Goal: Task Accomplishment & Management: Complete application form

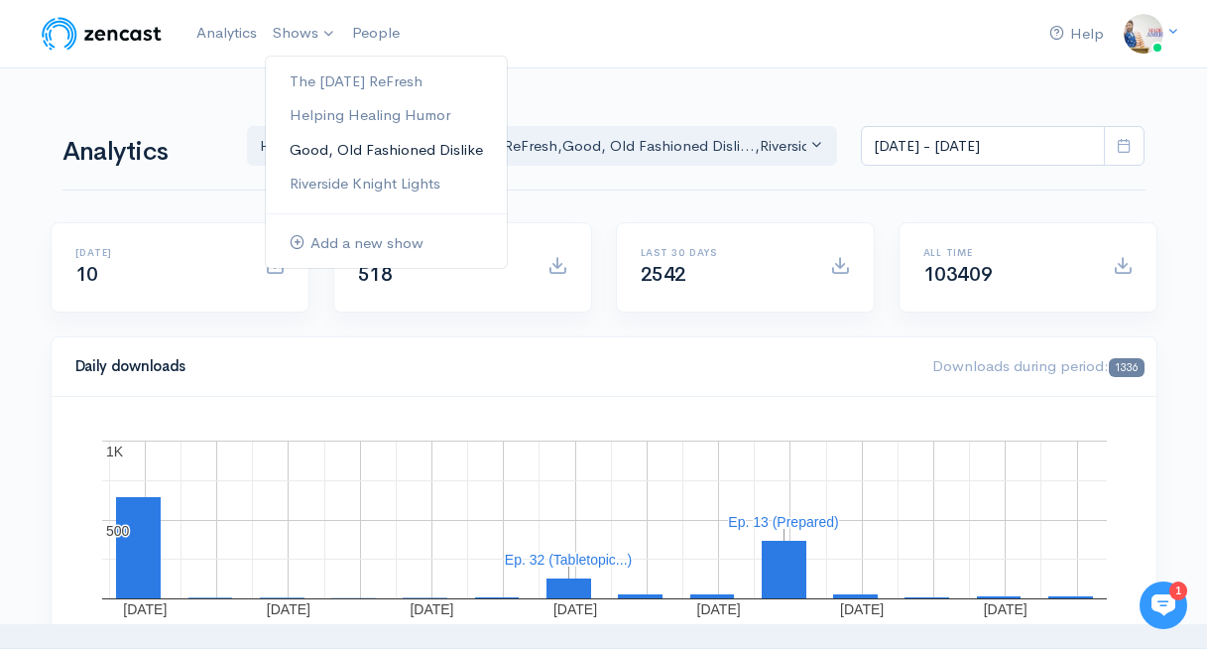
click at [313, 158] on link "Good, Old Fashioned Dislike" at bounding box center [386, 150] width 241 height 35
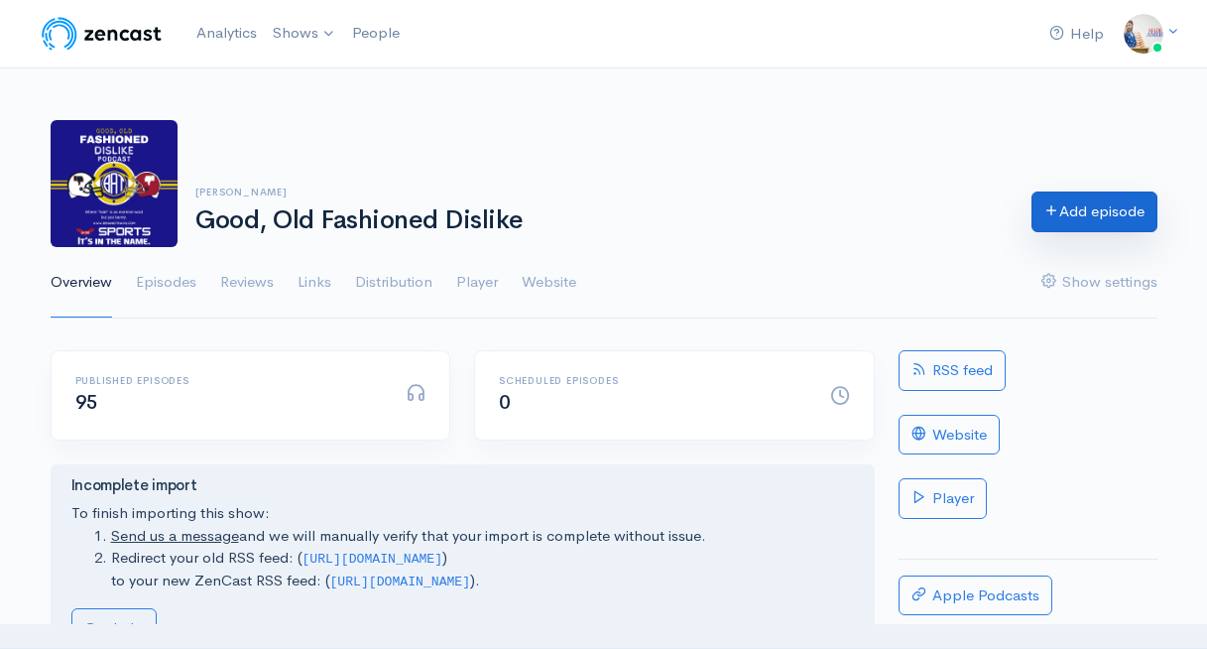
click at [1089, 213] on link "Add episode" at bounding box center [1094, 211] width 126 height 41
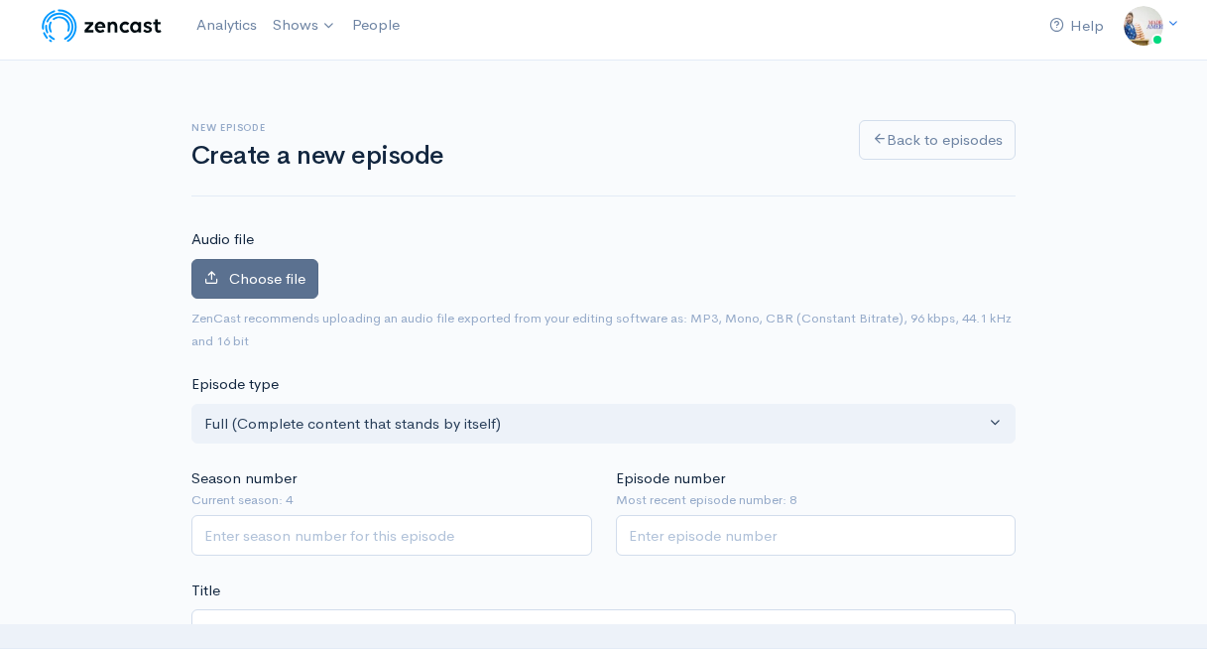
click at [307, 281] on label "Choose file" at bounding box center [254, 279] width 127 height 41
click at [0, 0] on input "Choose file" at bounding box center [0, 0] width 0 height 0
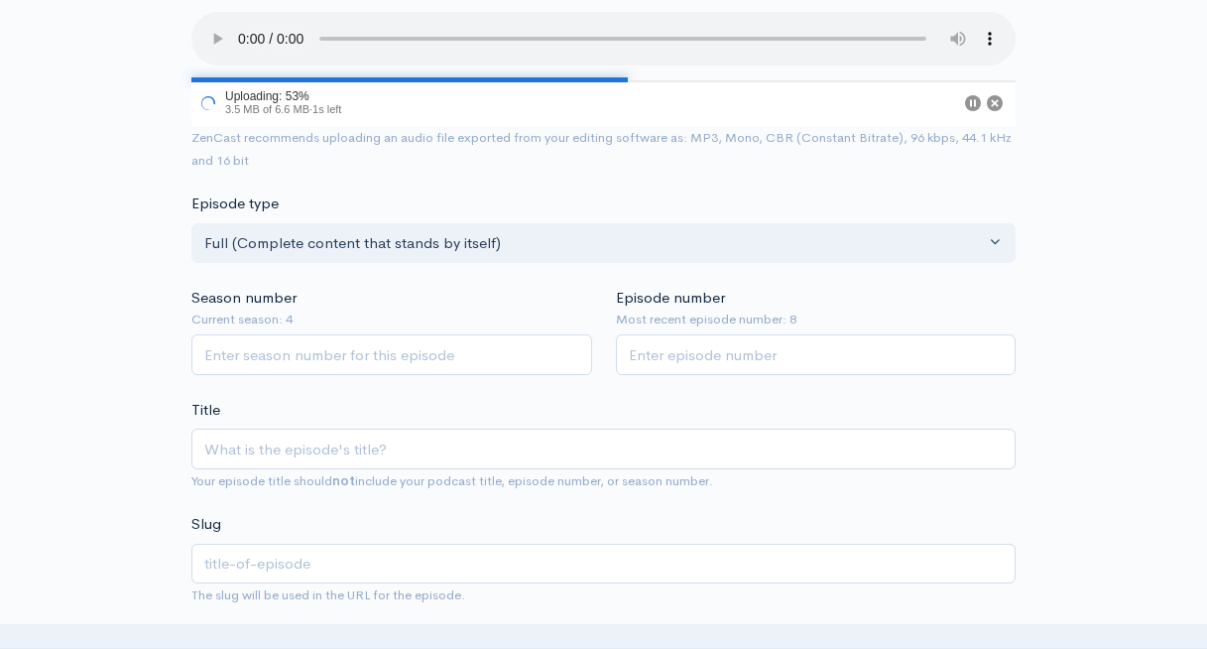
scroll to position [277, 0]
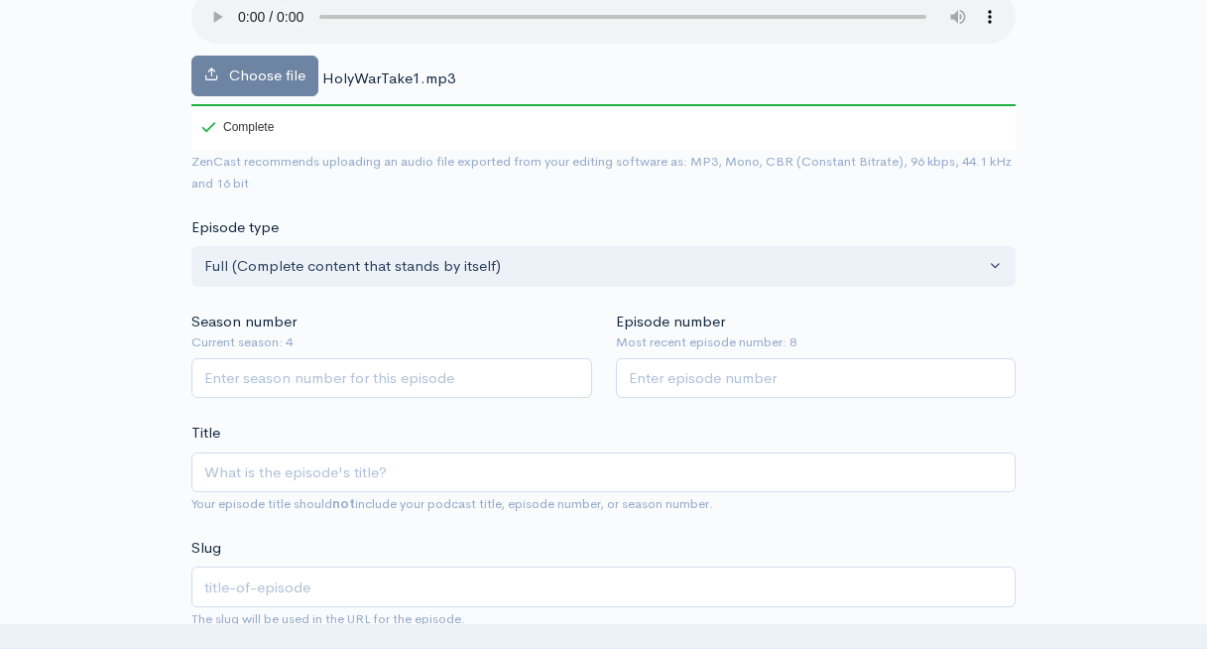
click at [410, 332] on small "Current season: 4" at bounding box center [391, 342] width 401 height 20
click at [396, 374] on input "Season number" at bounding box center [391, 378] width 401 height 41
type input "4"
click at [739, 385] on input "Episode number" at bounding box center [816, 378] width 401 height 41
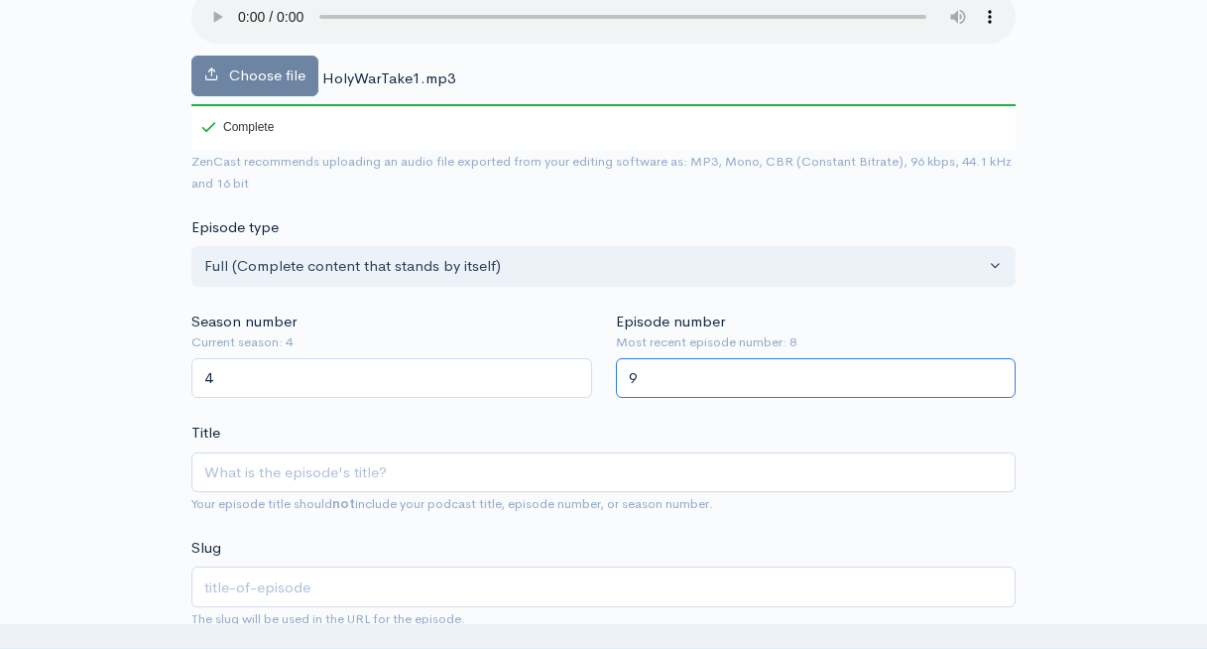
type input "9"
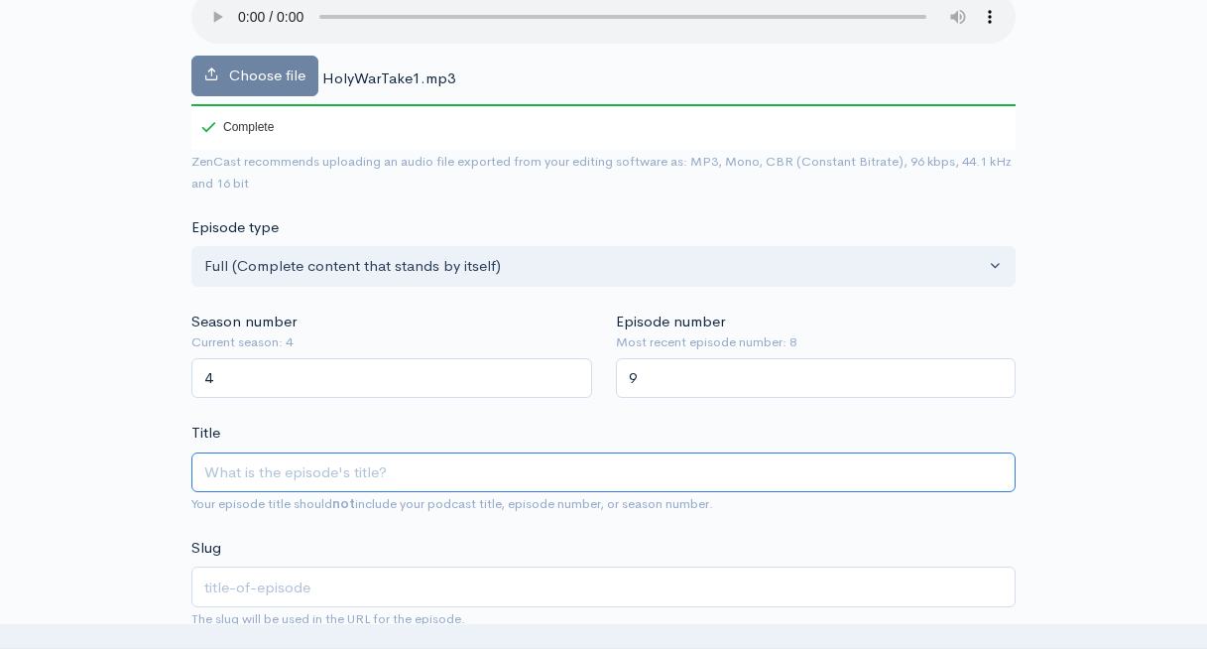
click at [604, 484] on input "Title" at bounding box center [603, 472] width 824 height 41
type input "H"
type input "h"
type input "Ho"
type input "ho"
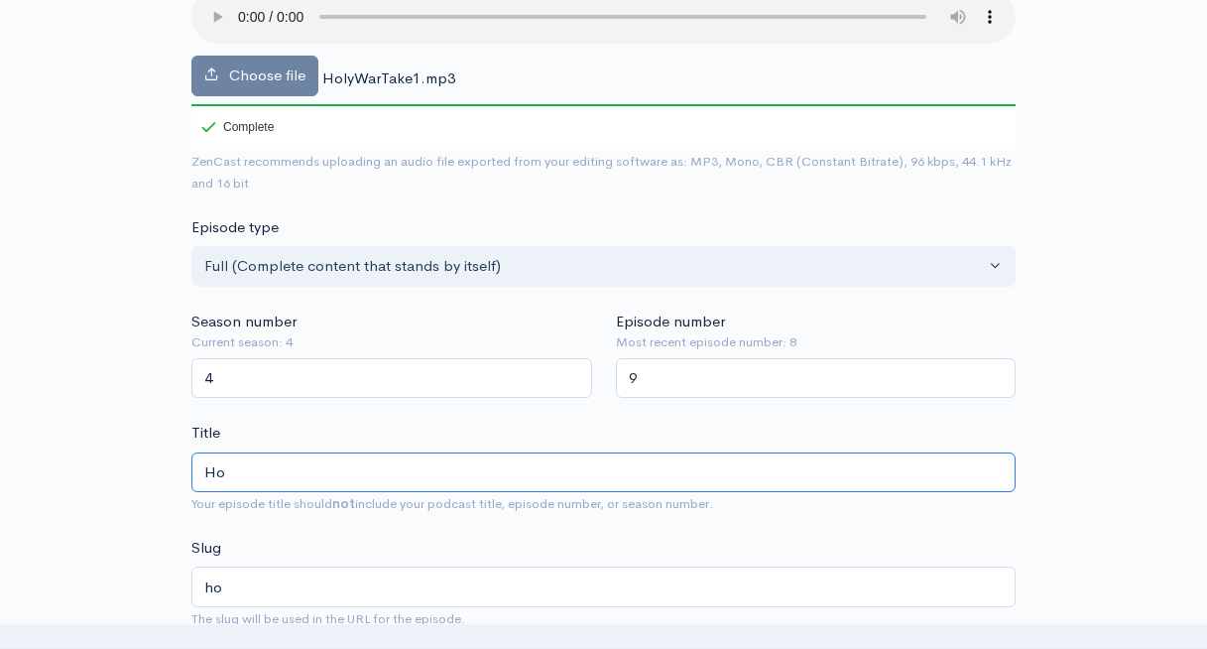
type input "Hol"
type input "hol"
type input "Holy"
type input "holy"
type input "Holy W"
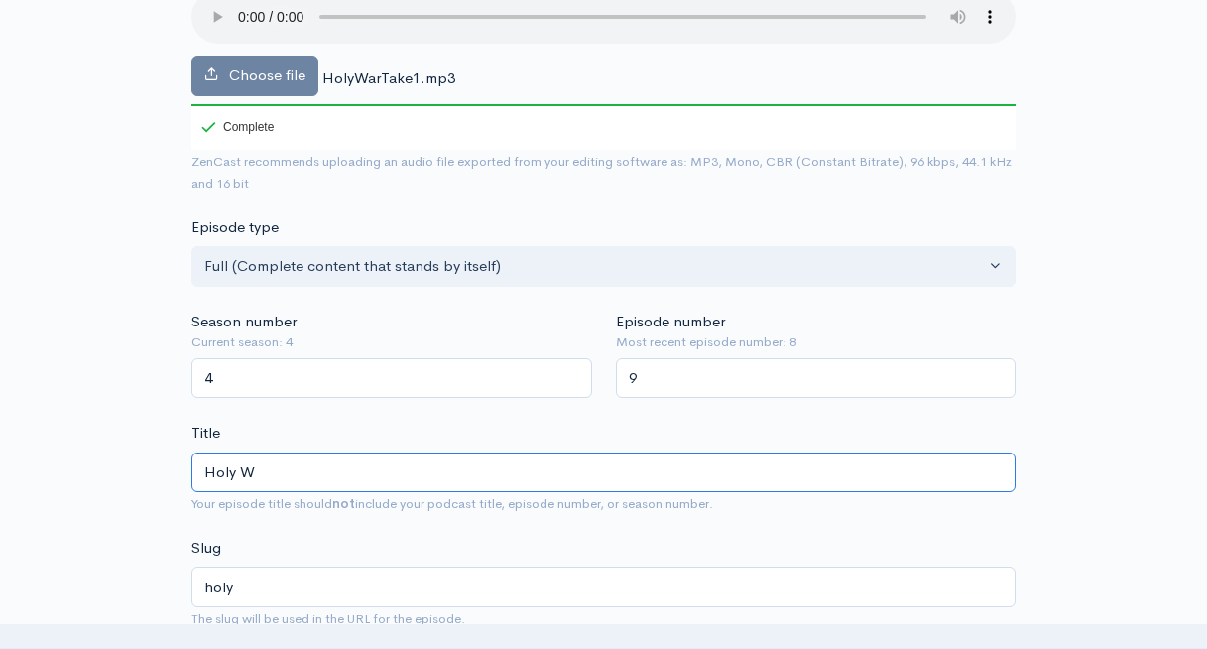
type input "holy-w"
type input "Holy WA"
type input "holy-wa"
type input "Holy WAr"
type input "holy-war"
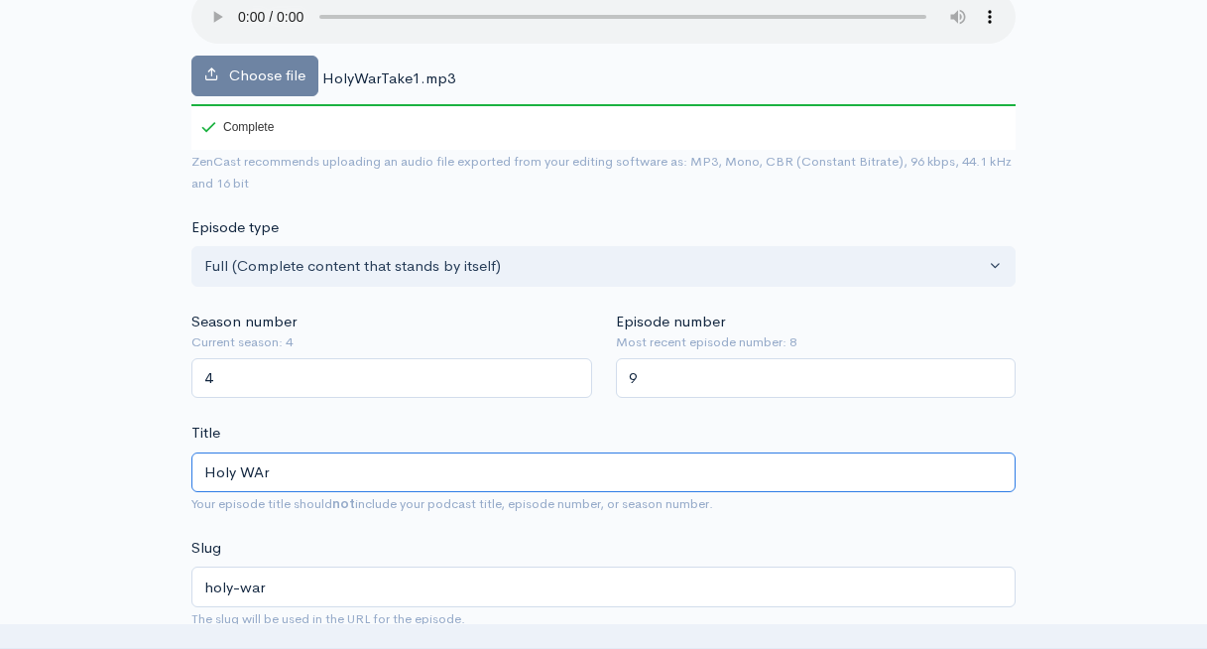
type input "Holy WA"
type input "holy-wa"
type input "Holy W"
type input "holy-w"
type input "Holy Ware"
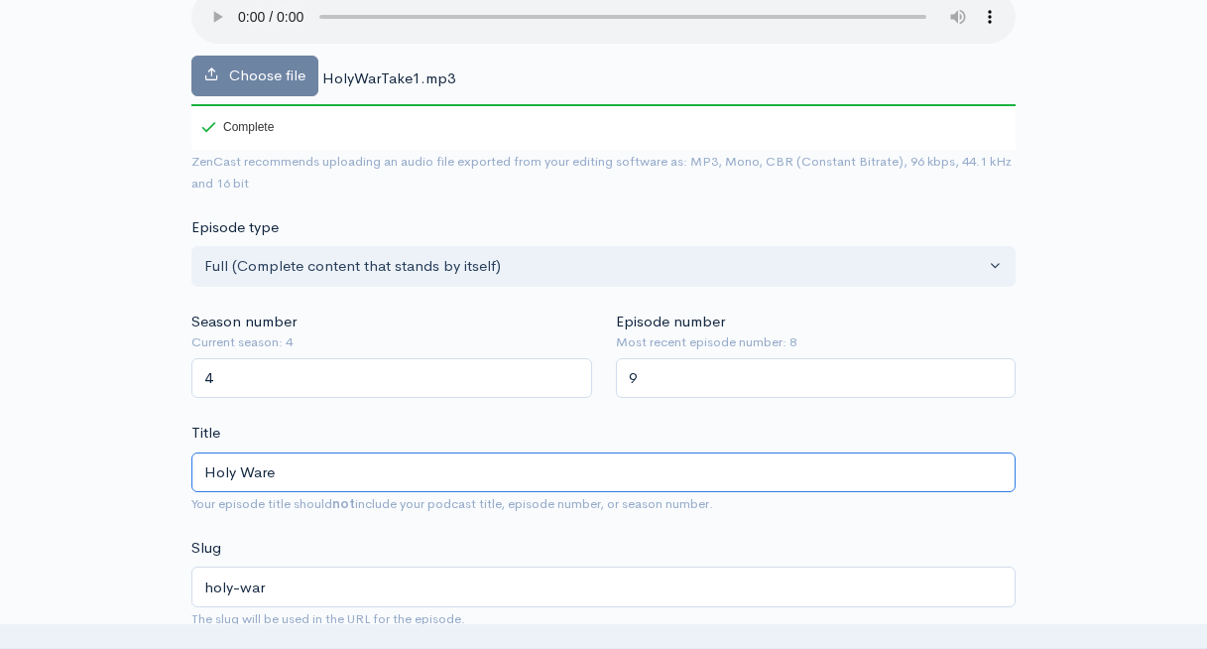
type input "holy-ware"
type input "Holy War"
type input "holy-war"
type input "Holy War: U"
type input "holy-war-u"
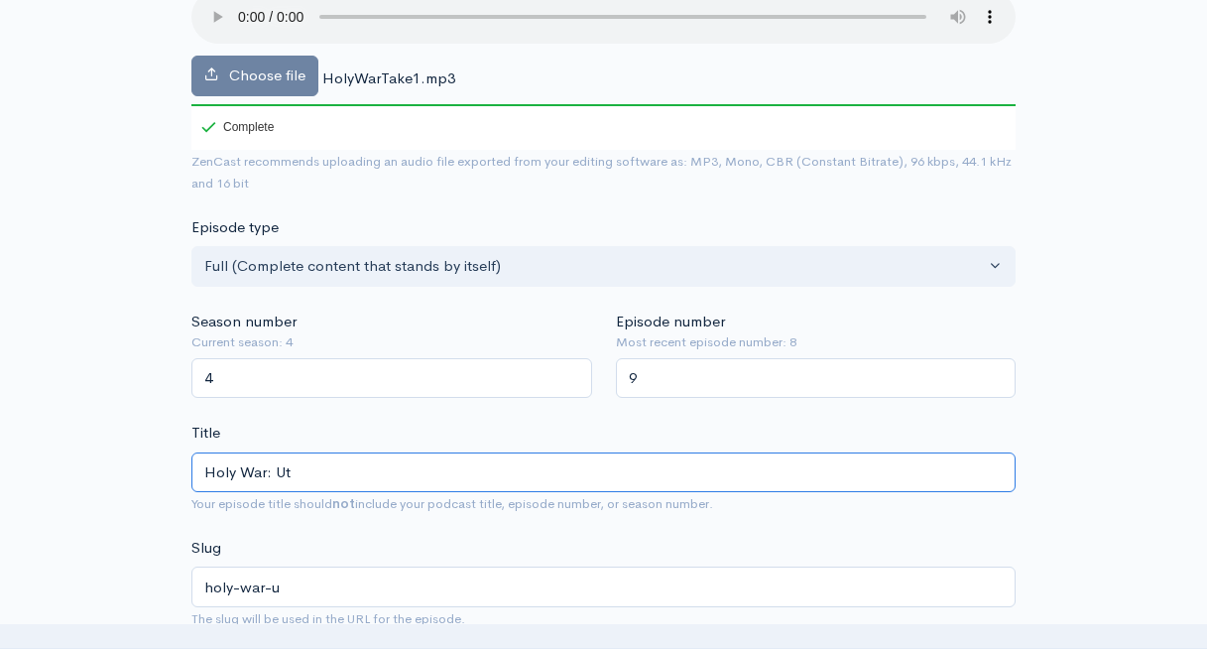
type input "Holy War: Uta"
type input "holy-war-uta"
type input "Holy War: [US_STATE]"
type input "holy-war-[US_STATE]"
type input "Holy War: [US_STATE] U"
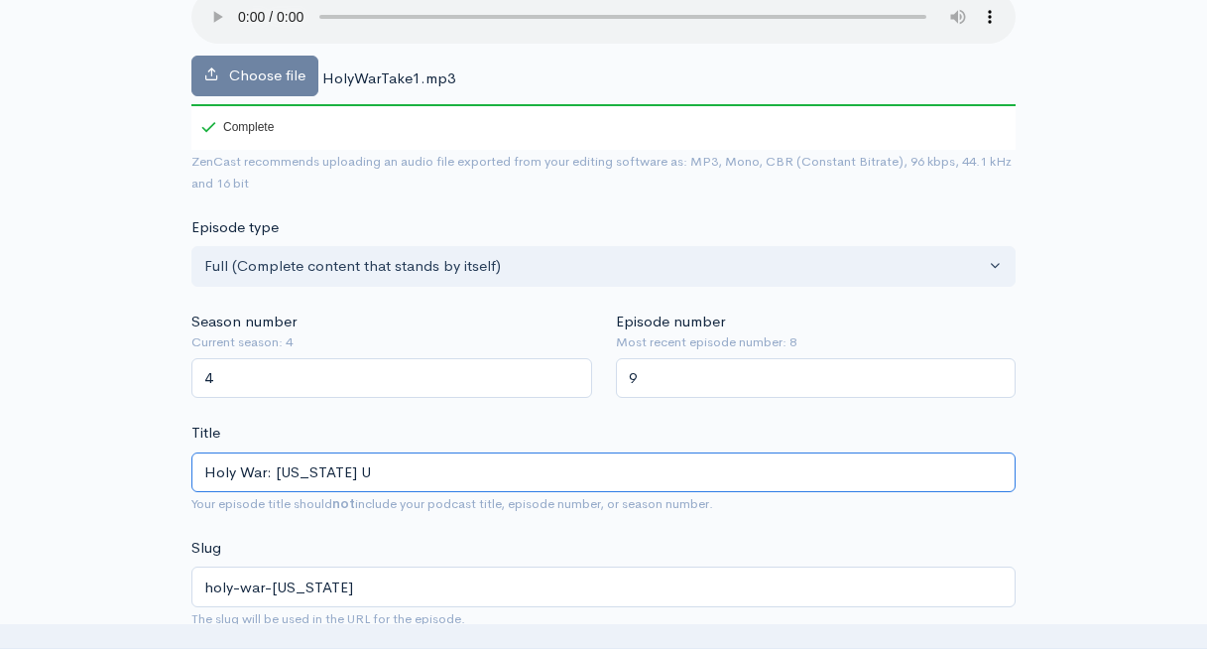
type input "holy-war-[US_STATE]-[GEOGRAPHIC_DATA]"
type input "Holy War: [US_STATE] Ute"
type input "holy-war-[US_STATE]-ute"
type input "Holy War: [US_STATE] Utes"
type input "holy-war-[US_STATE]-utes"
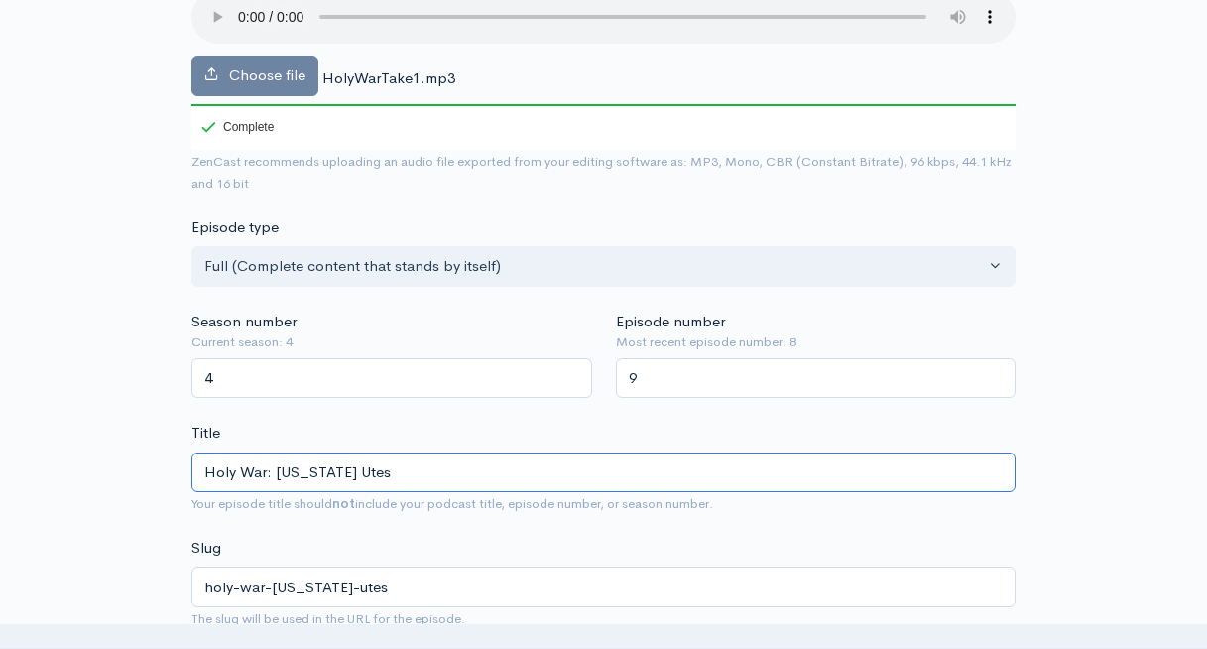
type input "Holy War: [US_STATE] Utes v"
type input "holy-war-[US_STATE]-utes-v"
type input "Holy War: [US_STATE] Utes vs"
type input "holy-war-[US_STATE]-utes-vs"
type input "Holy War: [US_STATE] Utes vs. B"
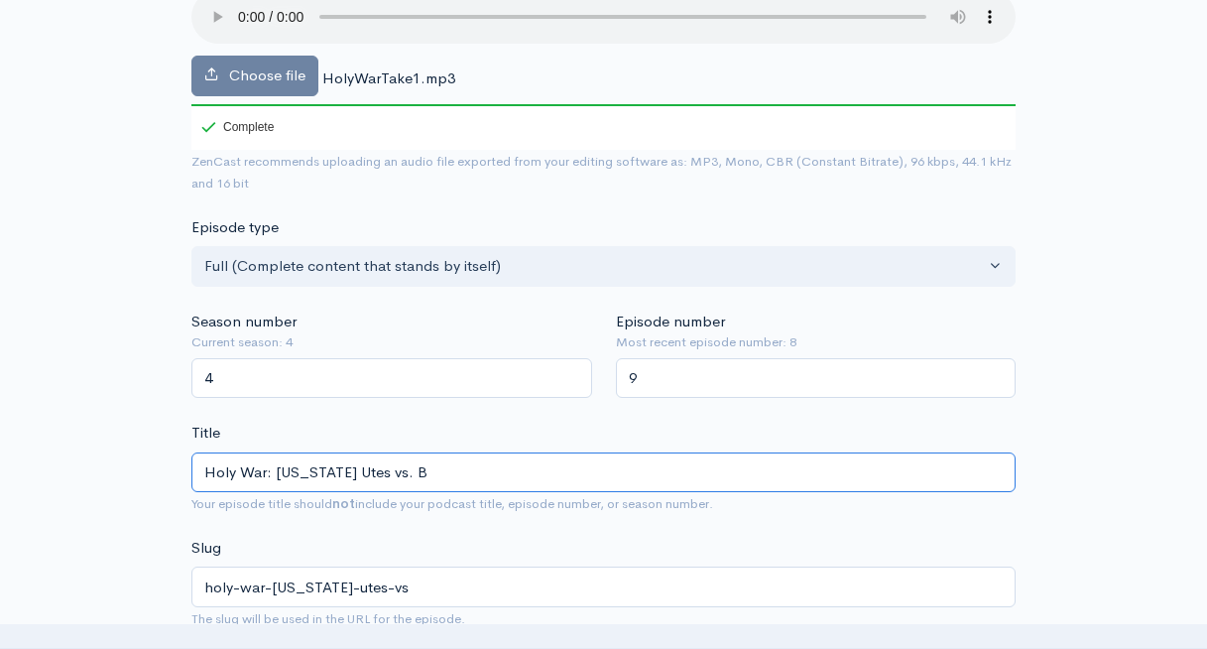
type input "holy-war-[US_STATE]-utes-vs-b"
type input "Holy War: [US_STATE] Utes vs. BY"
type input "holy-war-[US_STATE]-utes-vs-by"
type input "Holy War: [US_STATE] Utes vs. BYU"
type input "holy-war-[US_STATE]-utes-vs-byu"
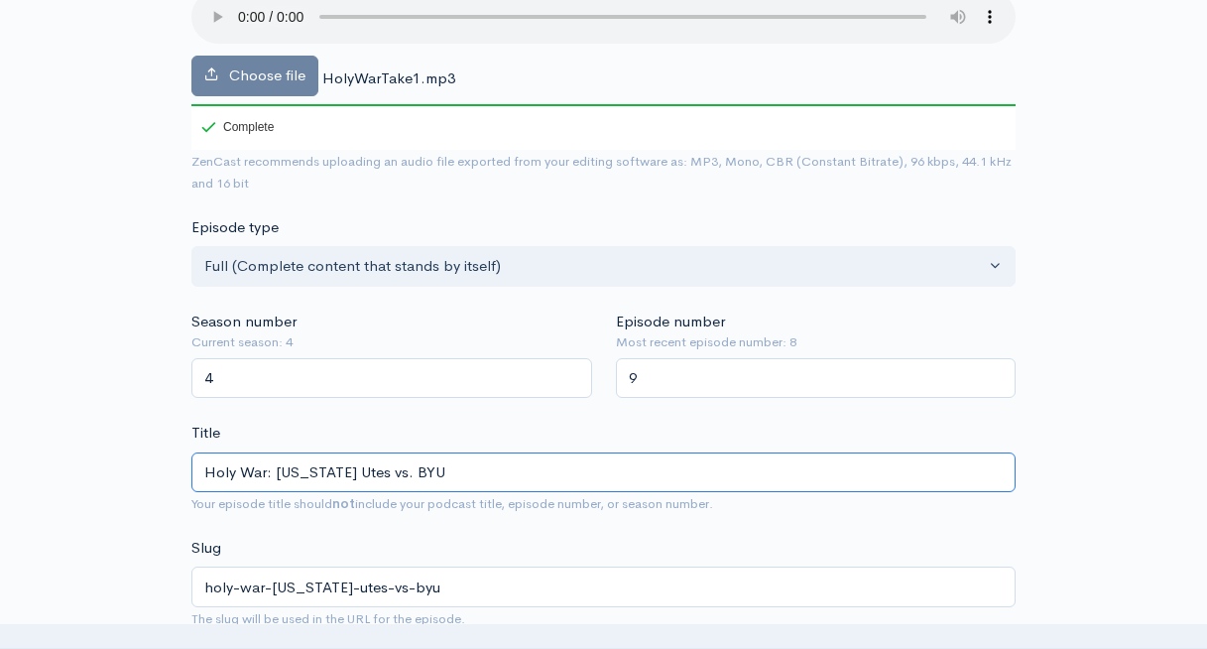
type input "Holy War: [US_STATE] Utes vs. BYU C"
type input "holy-war-[US_STATE]-utes-vs-byu-c"
type input "Holy War: [US_STATE] Utes vs. BYU Cou"
type input "holy-war-[US_STATE]-utes-vs-byu-cou"
type input "Holy War: [US_STATE] Utes vs. BYU Coug"
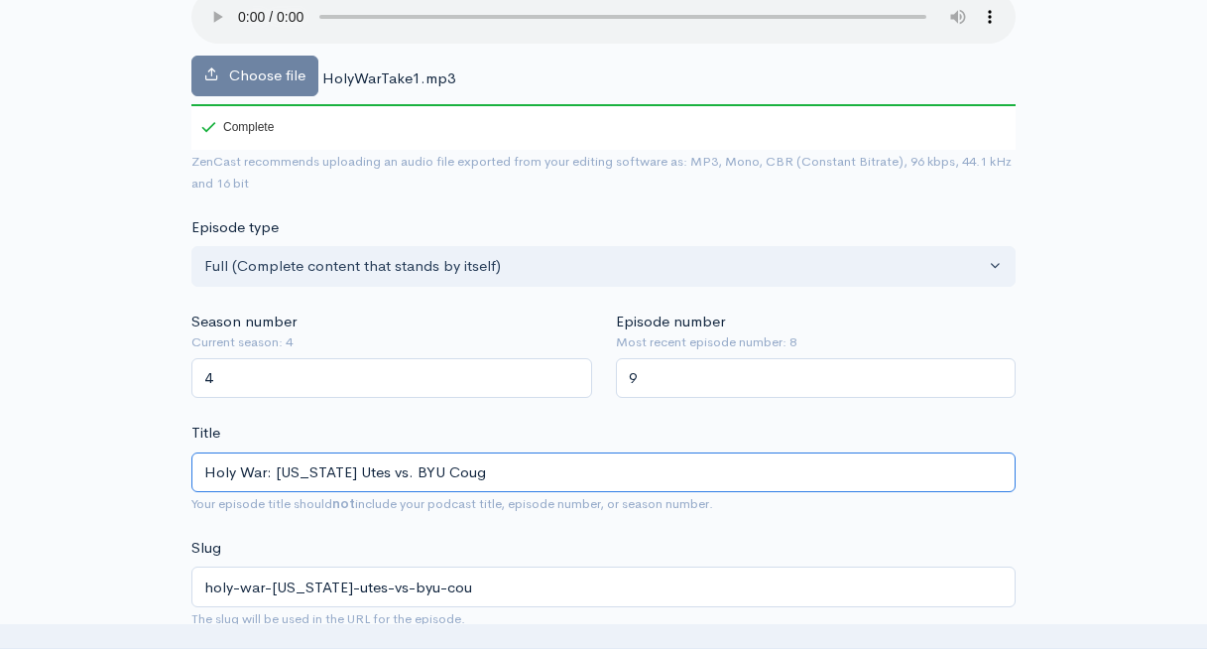
type input "holy-war-[US_STATE]-utes-vs-byu-coug"
type input "Holy War: [US_STATE] Utes vs. BYU Couga"
type input "holy-war-[US_STATE]-utes-vs-byu-couga"
type input "Holy War: [US_STATE] Utes vs. BYU Cougar"
type input "holy-war-[US_STATE]-utes-vs-byu-cougar"
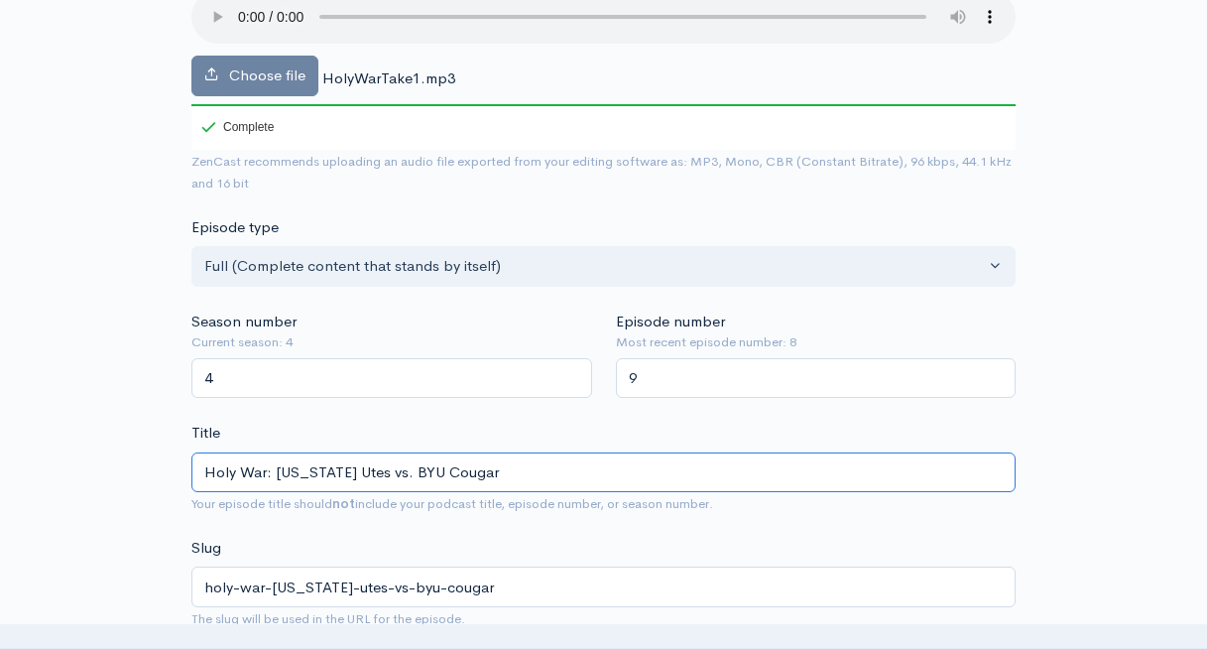
type input "Holy War: [US_STATE] Utes vs. BYU Cougars"
type input "holy-war-[US_STATE]-utes-vs-byu-cougars"
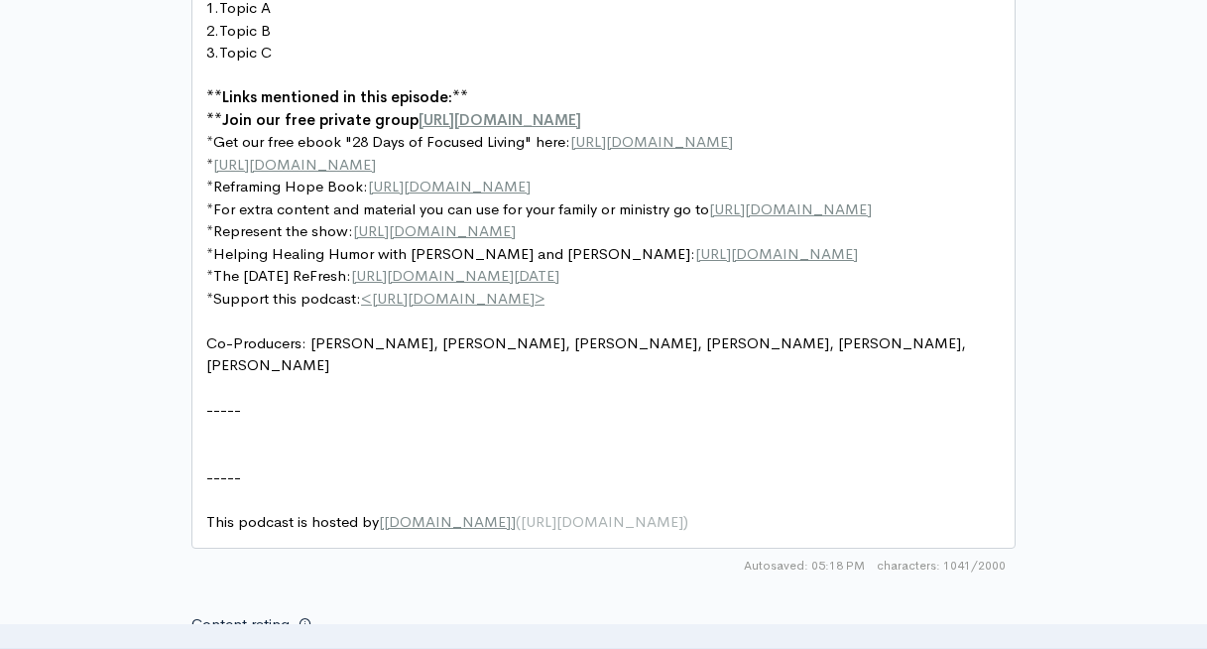
scroll to position [1362, 0]
type input "Holy War: [US_STATE] Utes vs. BYU Cougars"
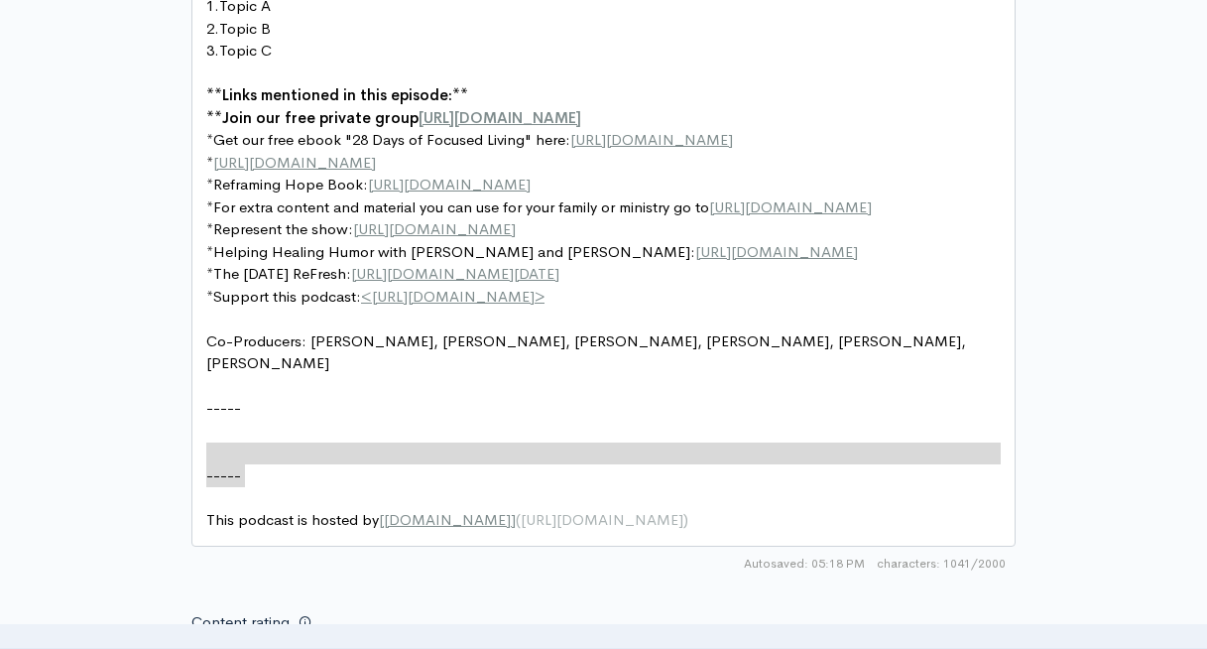
type textarea "-----"
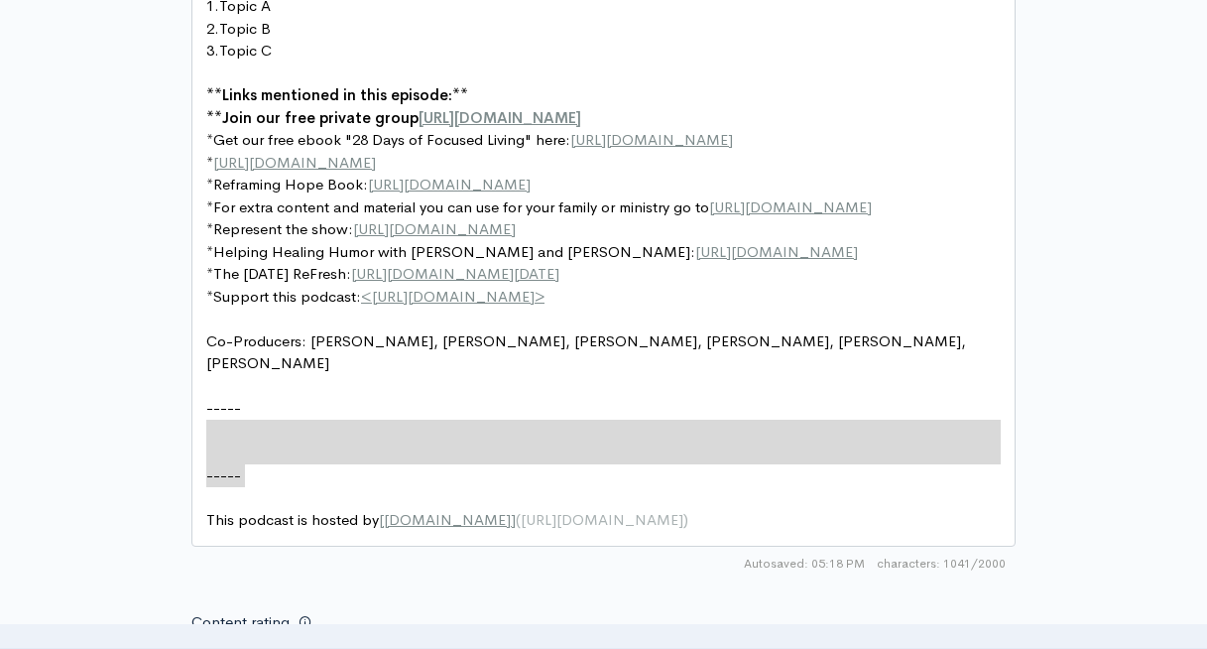
drag, startPoint x: 256, startPoint y: 477, endPoint x: 176, endPoint y: 427, distance: 94.4
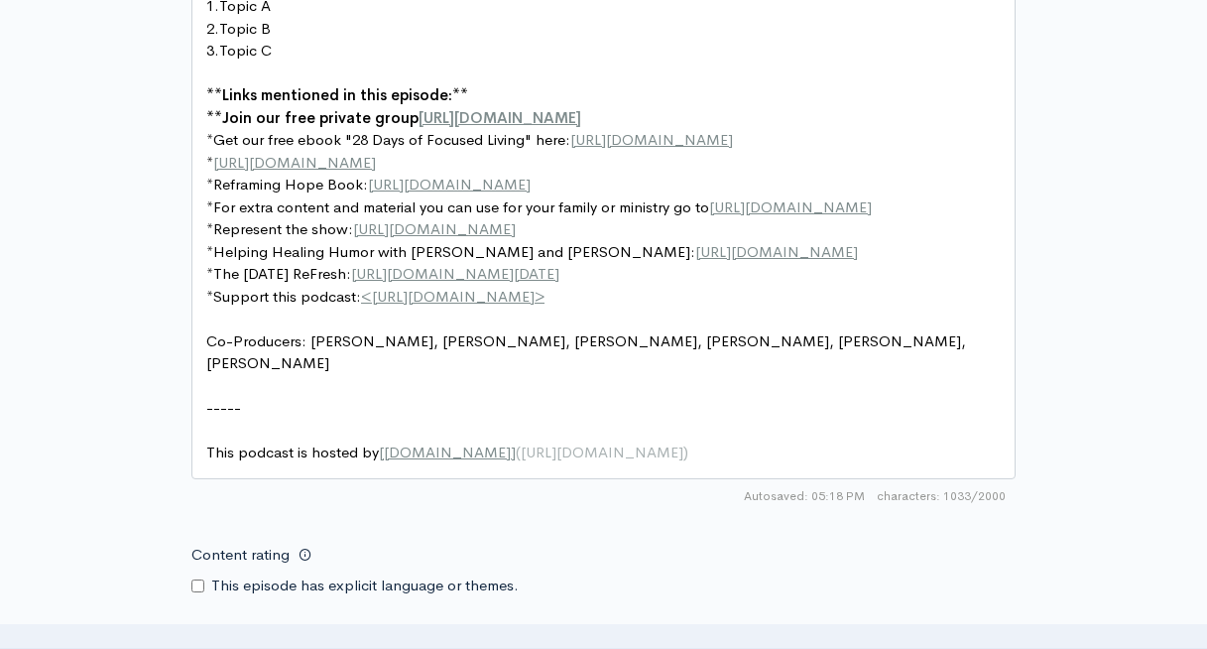
click at [494, 500] on div "Autosaved: 05:18 PM 1033/2000" at bounding box center [603, 496] width 824 height 34
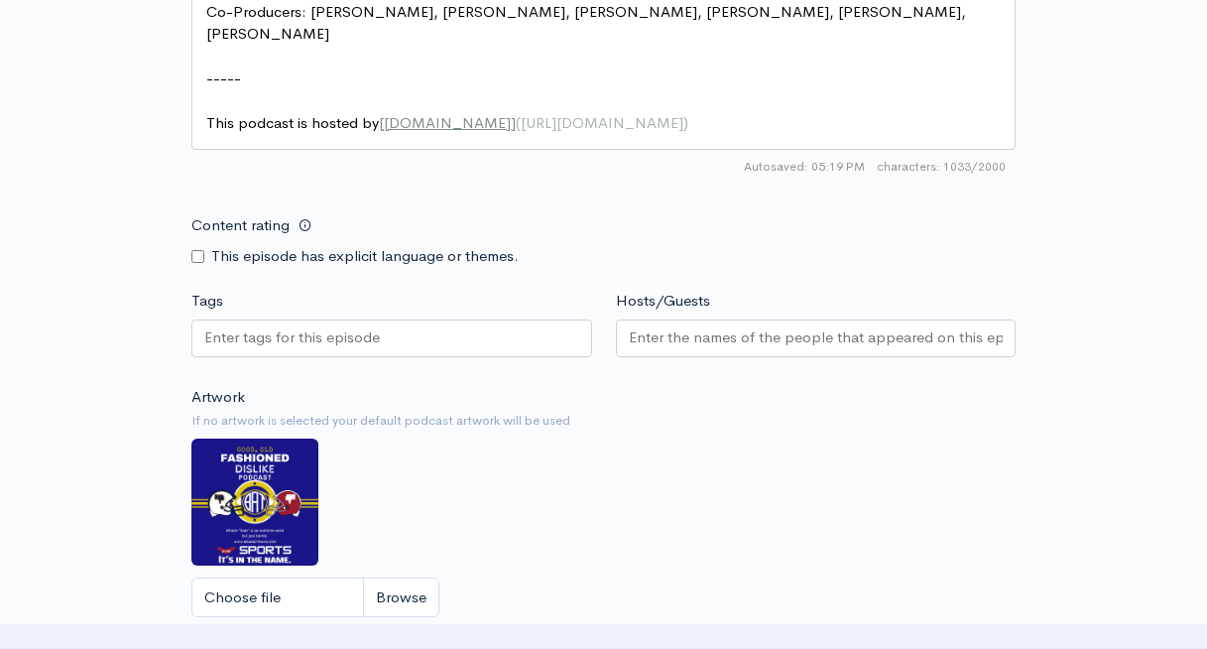
scroll to position [1693, 0]
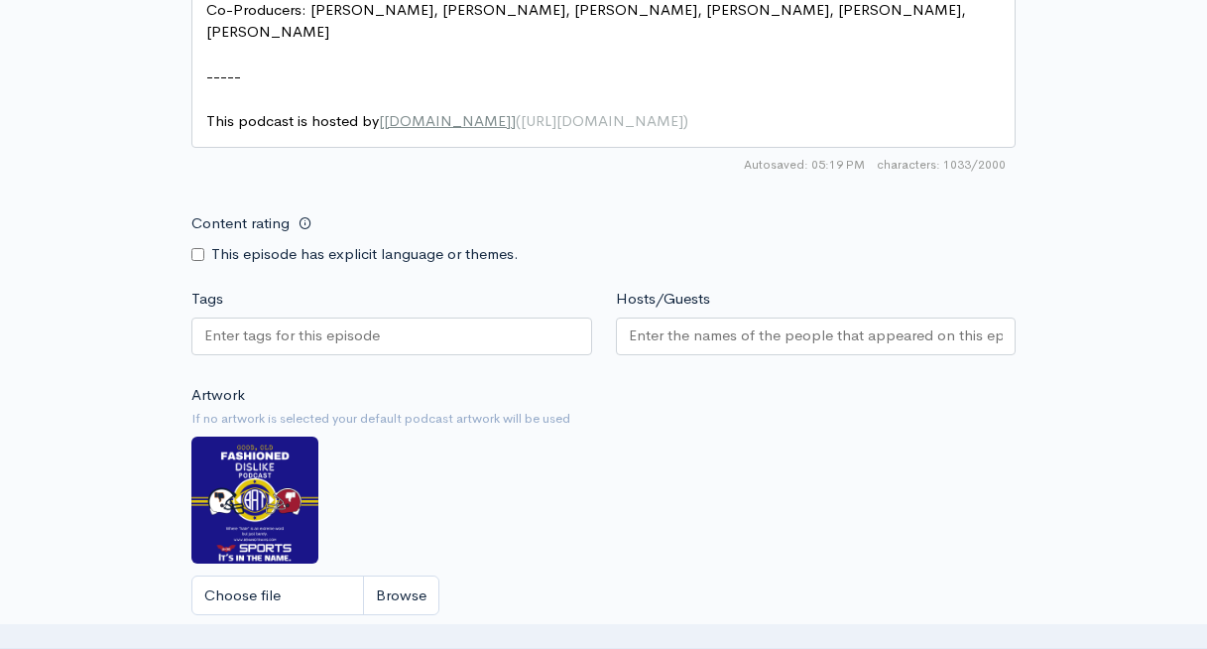
click at [681, 334] on input "Hosts/Guests" at bounding box center [816, 335] width 375 height 23
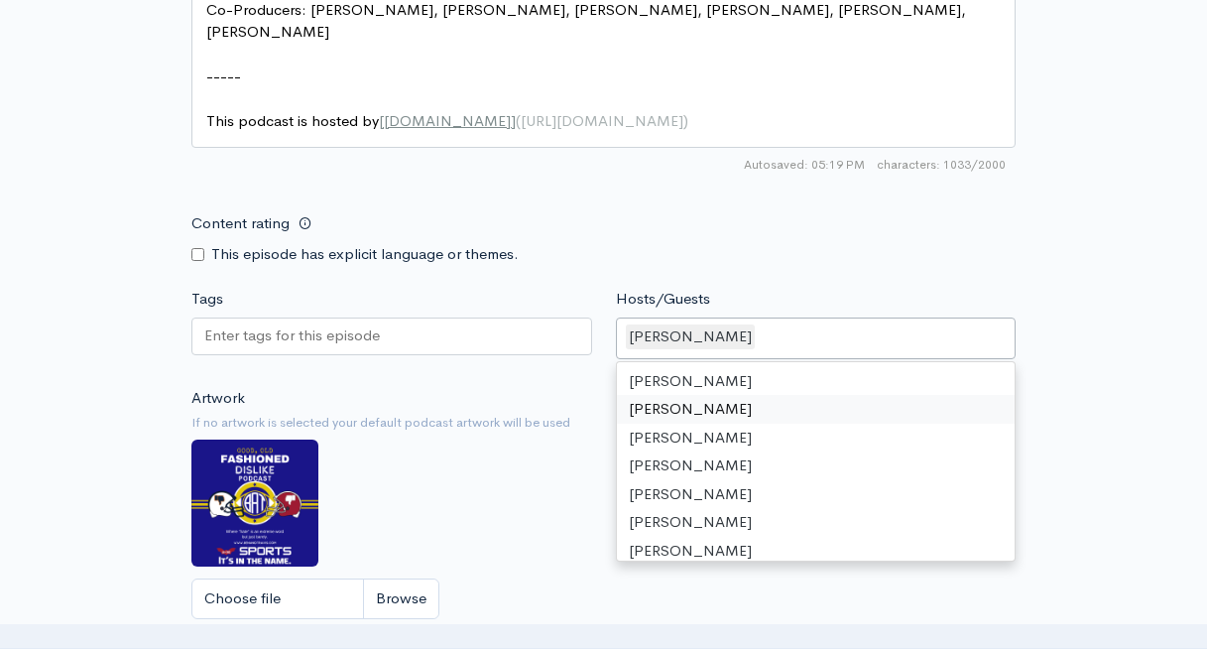
click at [516, 390] on div "Artwork If no artwork is selected your default podcast artwork will be used Cho…" at bounding box center [603, 509] width 824 height 244
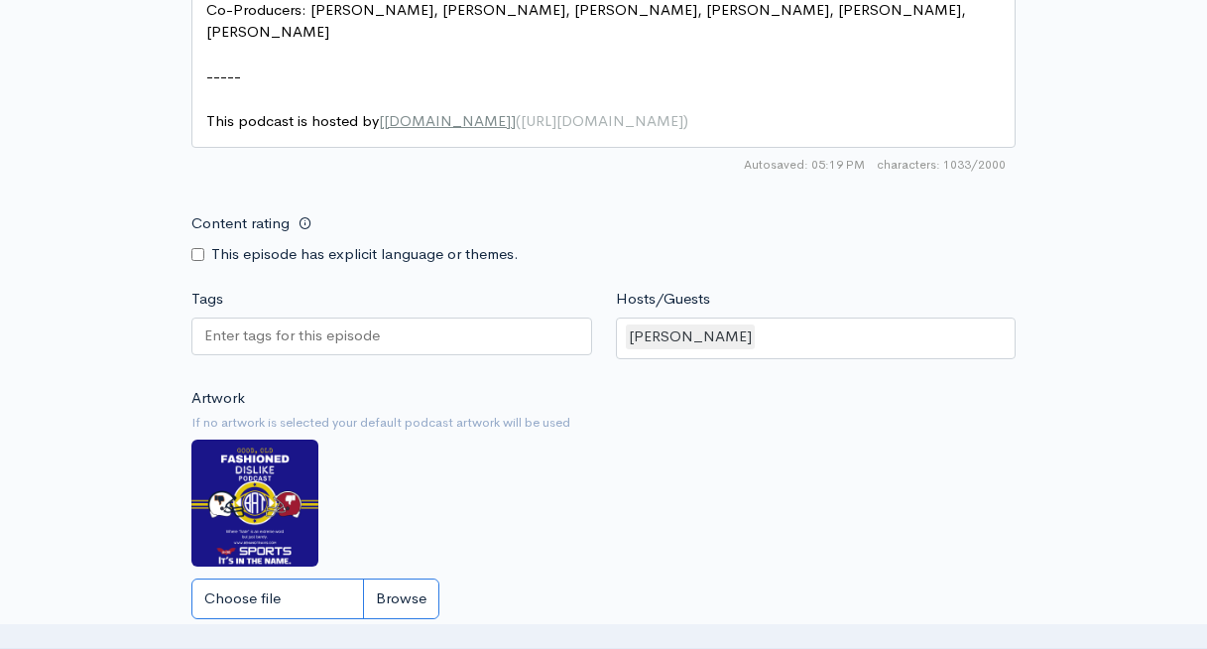
click at [301, 594] on input "Choose file" at bounding box center [315, 598] width 248 height 41
type input "C:\fakepath\Blue and Red Helmet Classic Maximalist Sports Football Poster (1).p…"
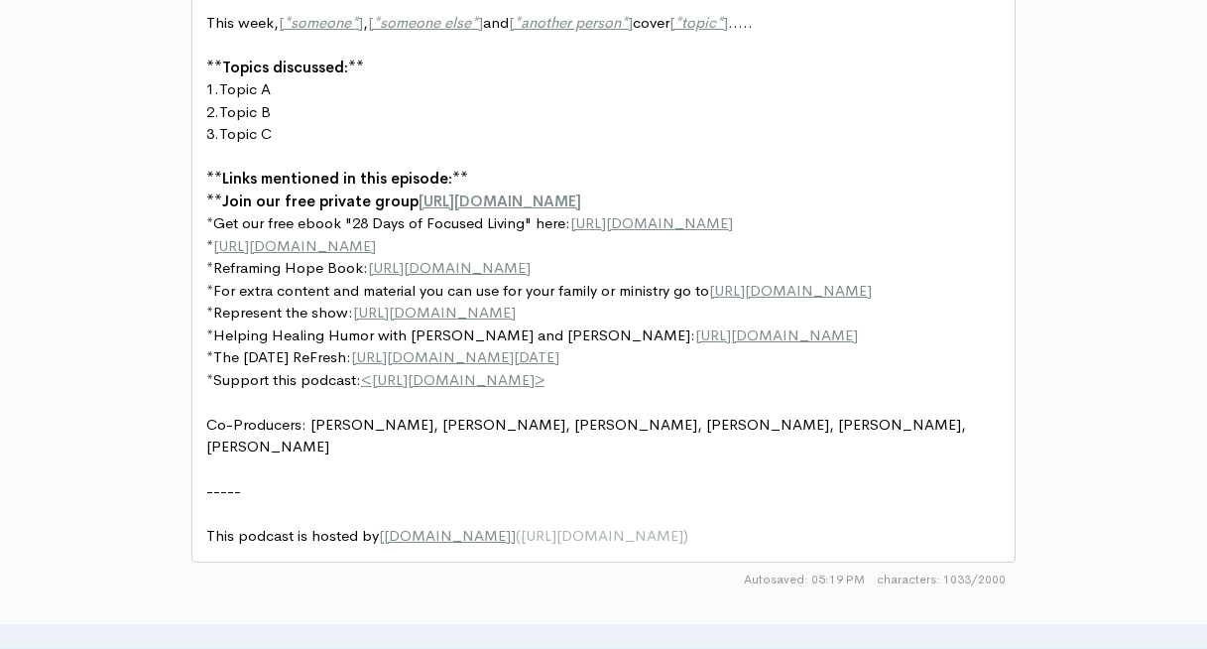
scroll to position [1237, 0]
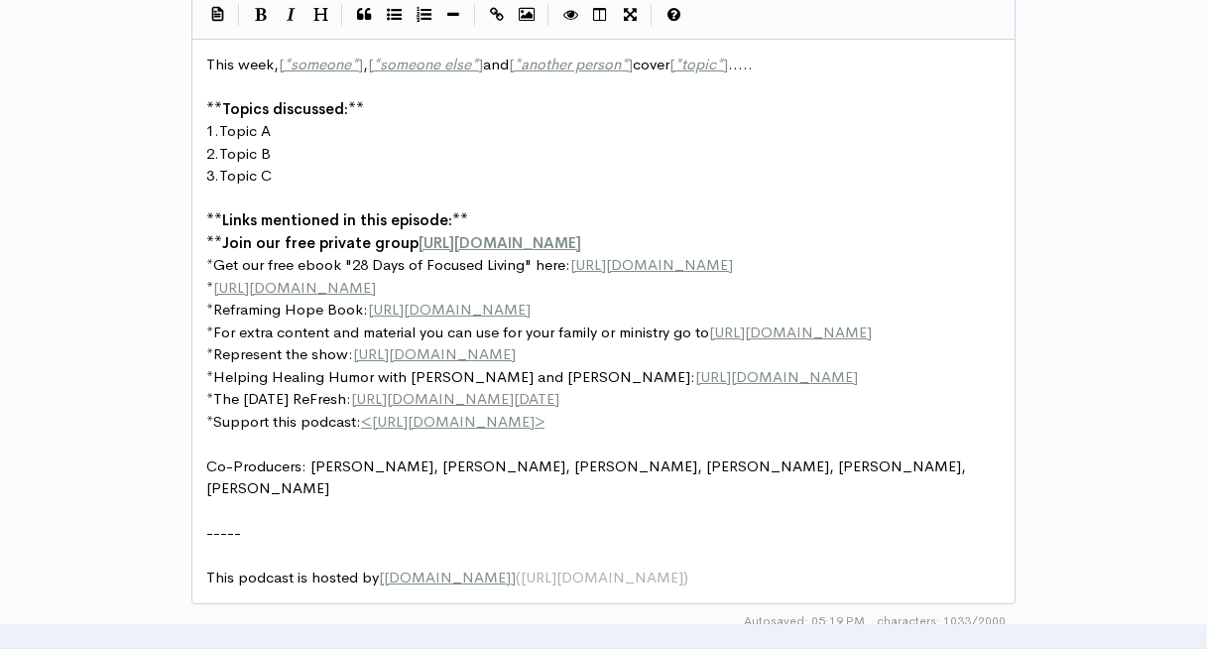
type textarea "This week, [*someone*], [*someone else*] and [*another person*] cover [*topic*]…"
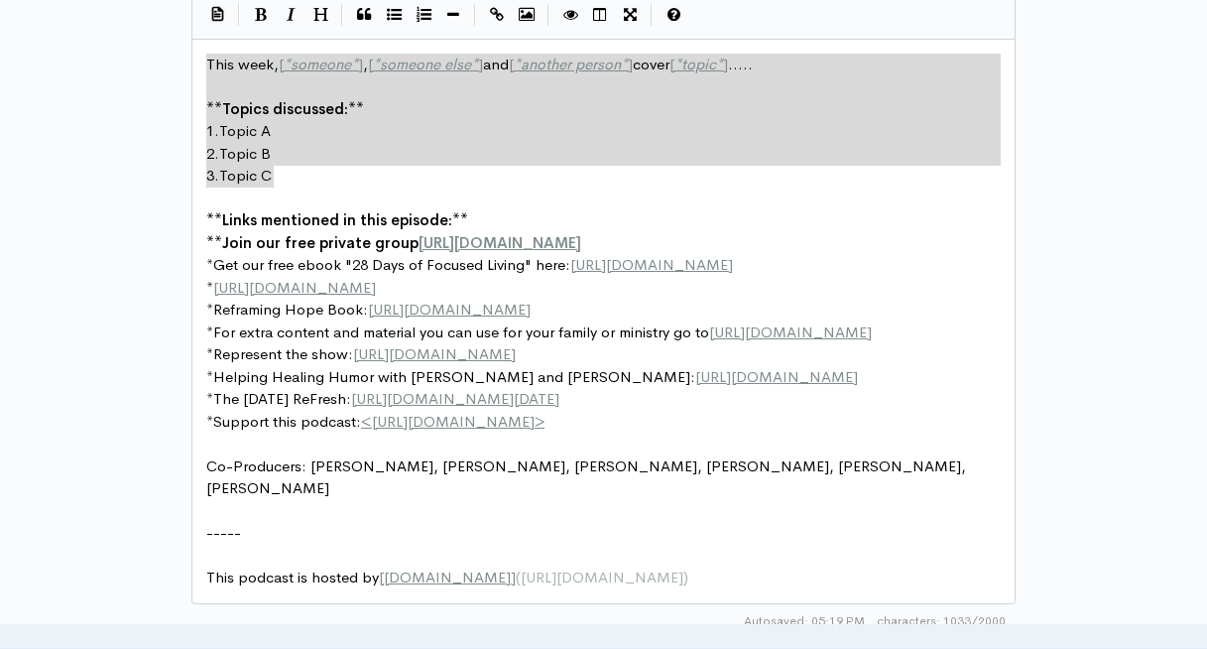
drag, startPoint x: 283, startPoint y: 181, endPoint x: 174, endPoint y: 12, distance: 200.8
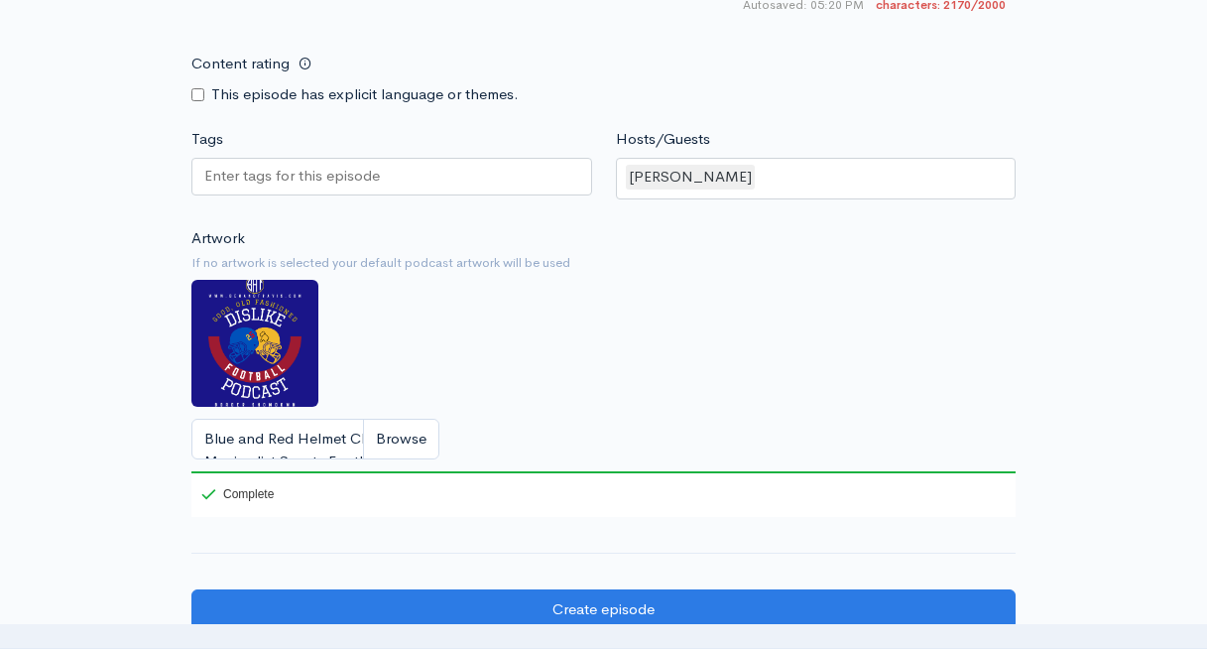
scroll to position [2052, 0]
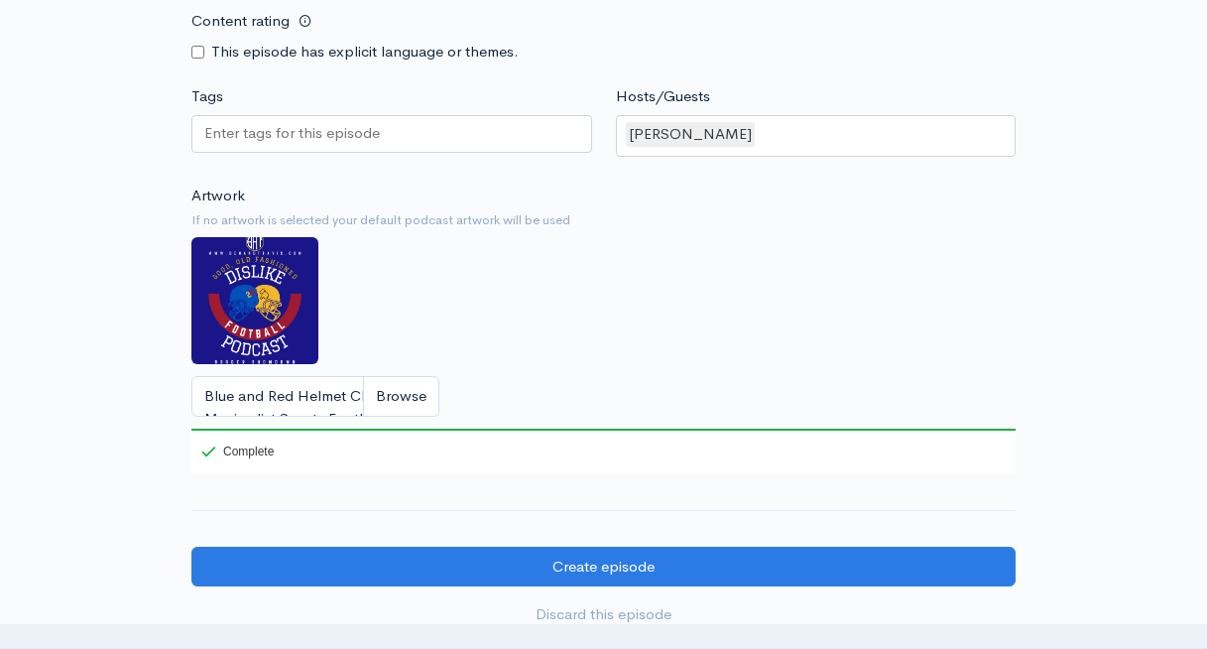
click at [417, 140] on div at bounding box center [391, 134] width 401 height 38
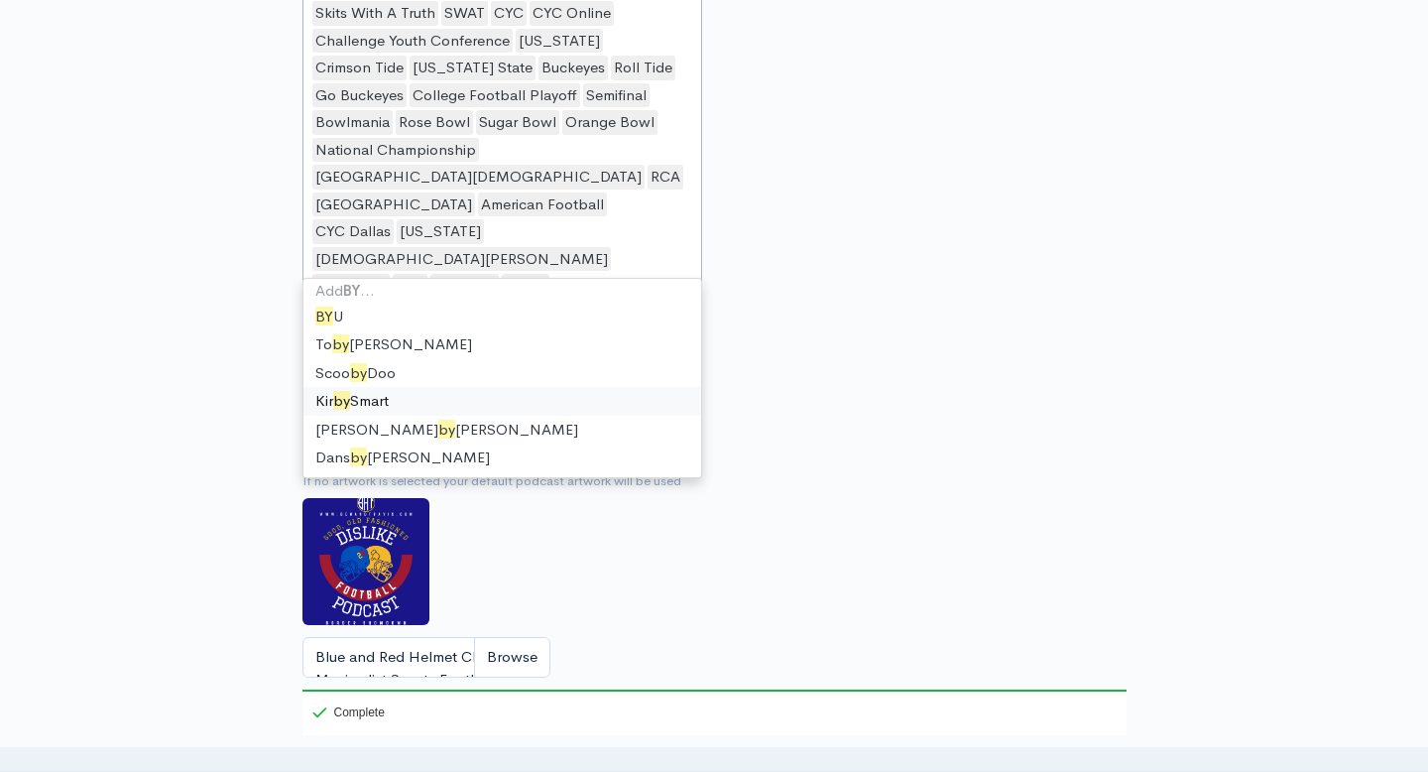
scroll to position [3, 0]
type input "BYU"
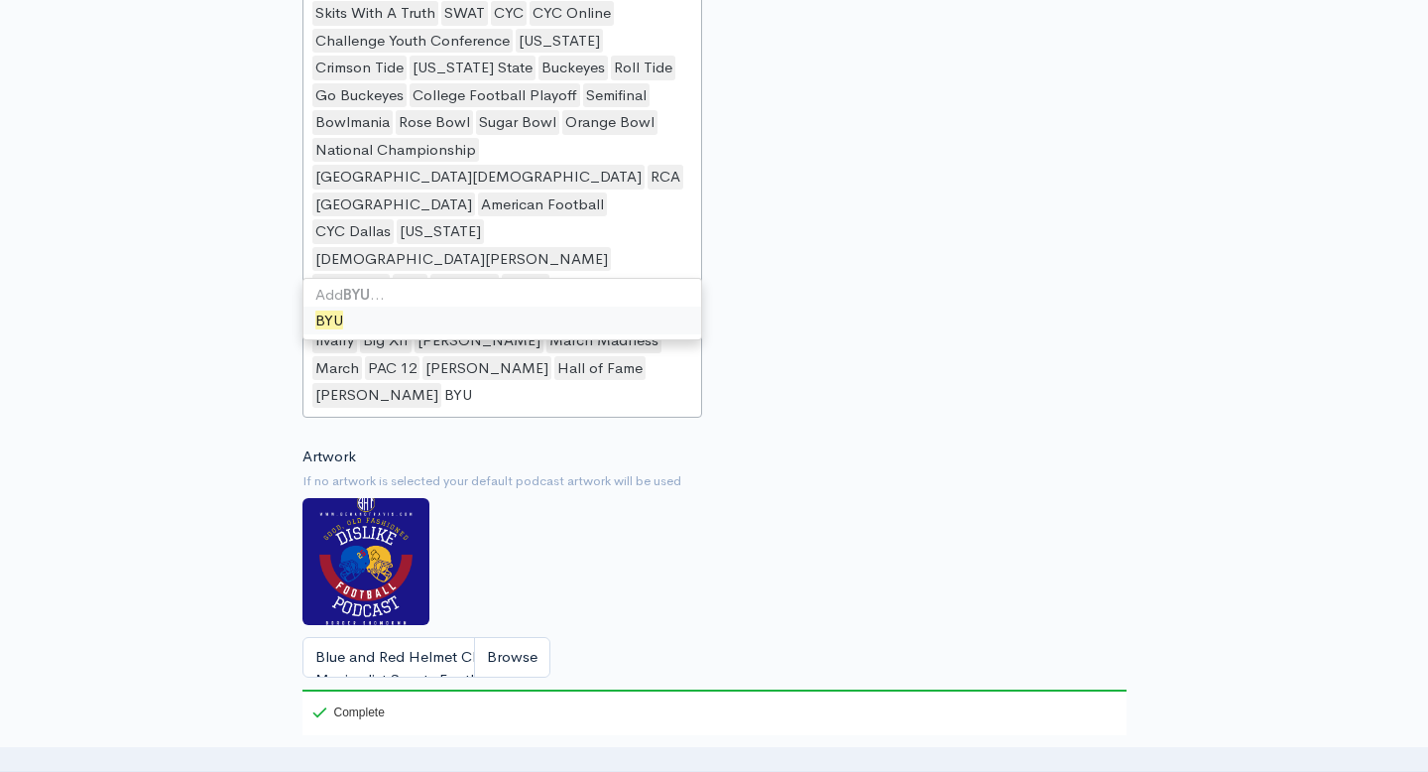
scroll to position [2338, 0]
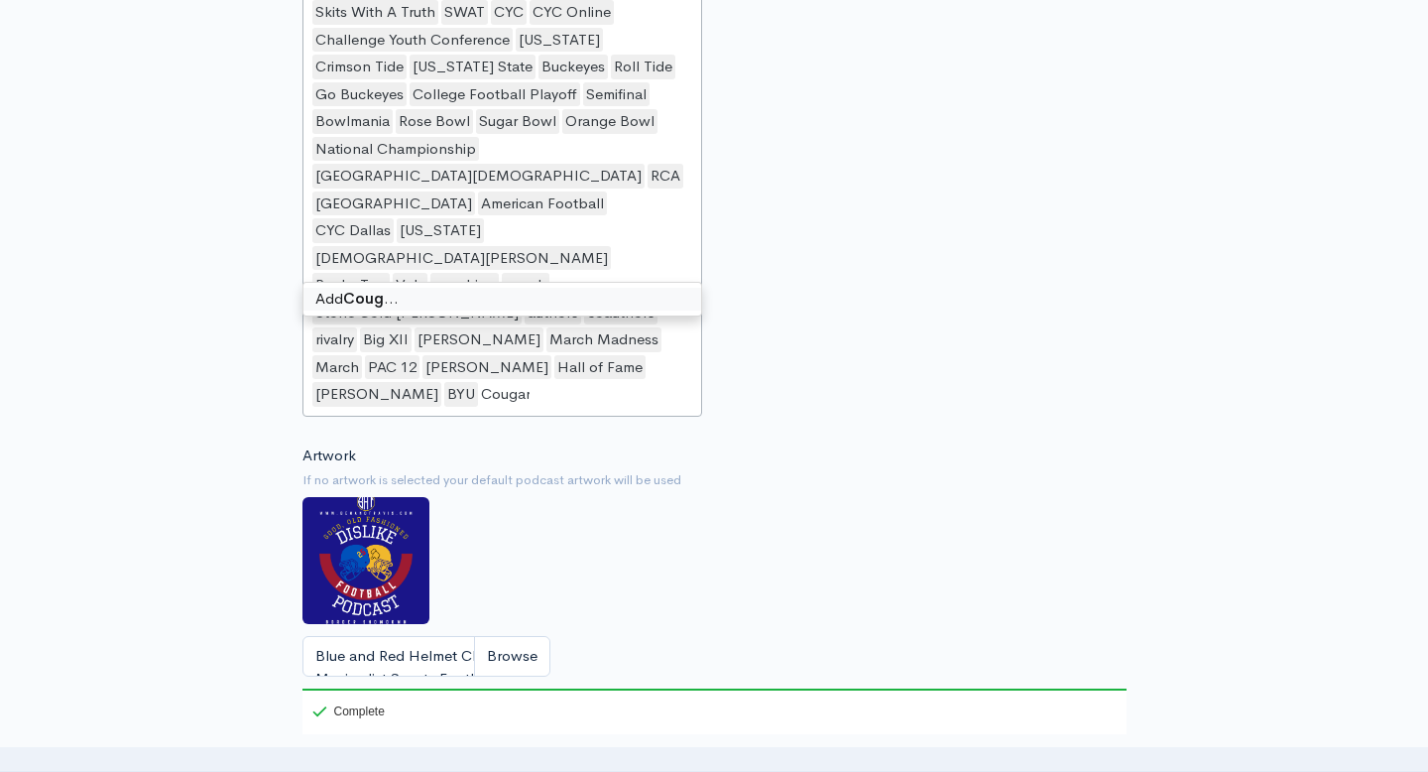
type input "Cougars"
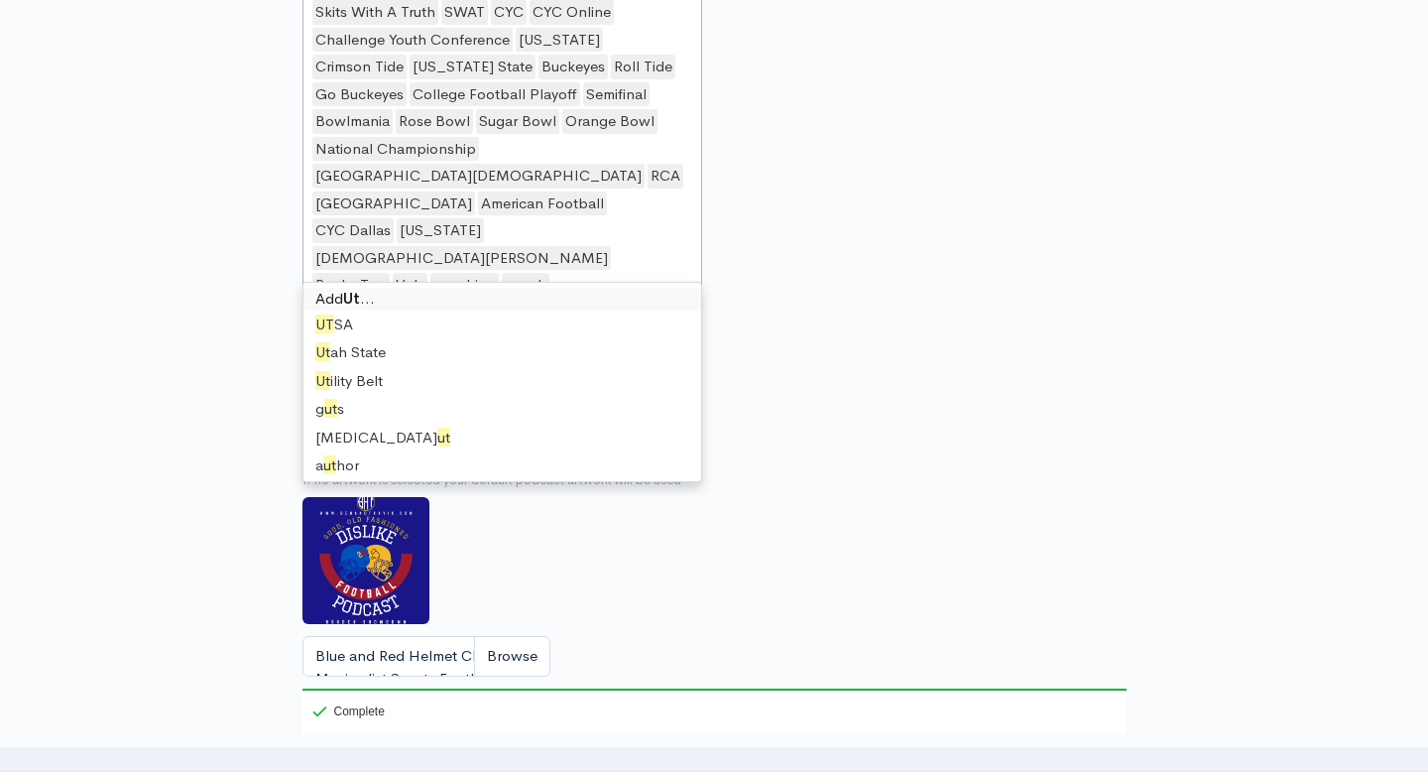
type input "[US_STATE]"
type input "Utes"
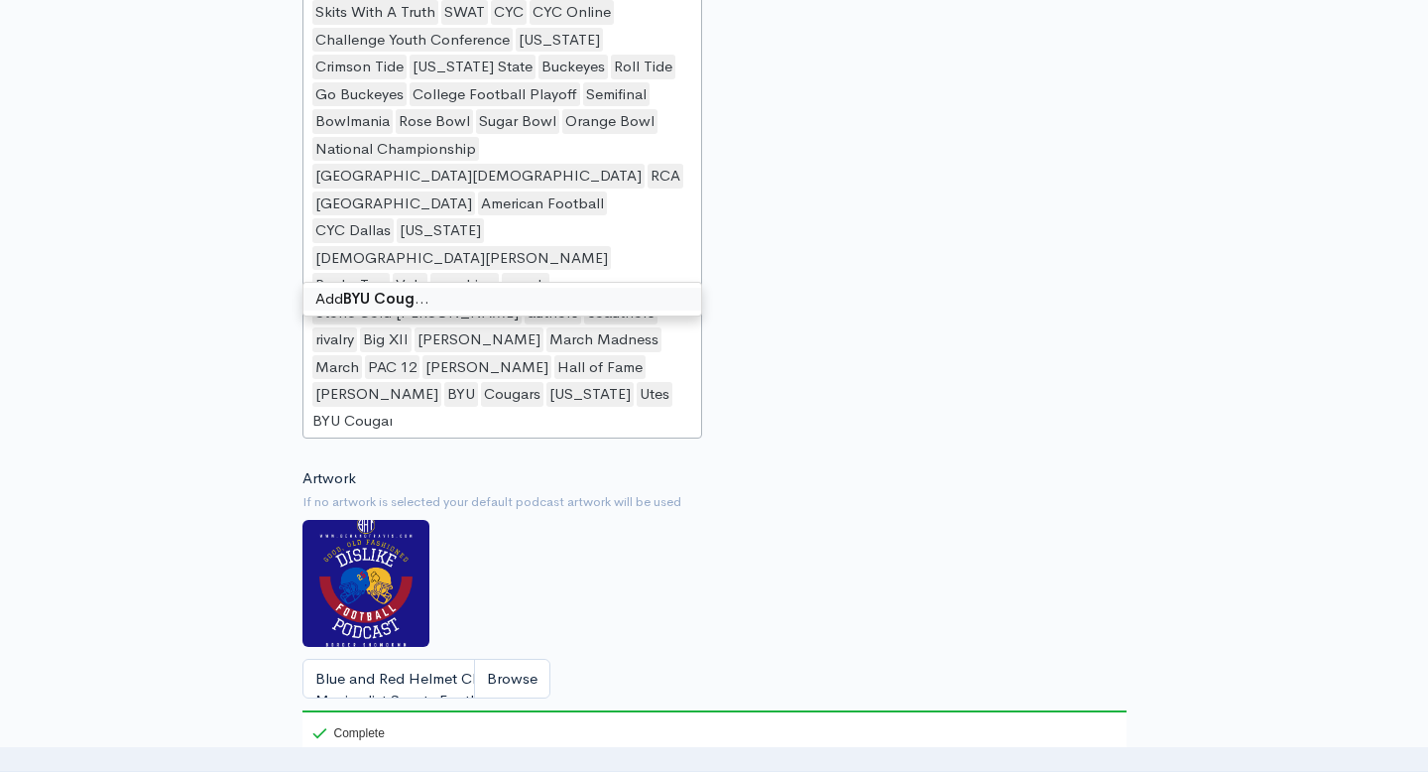
type input "BYU Cougars"
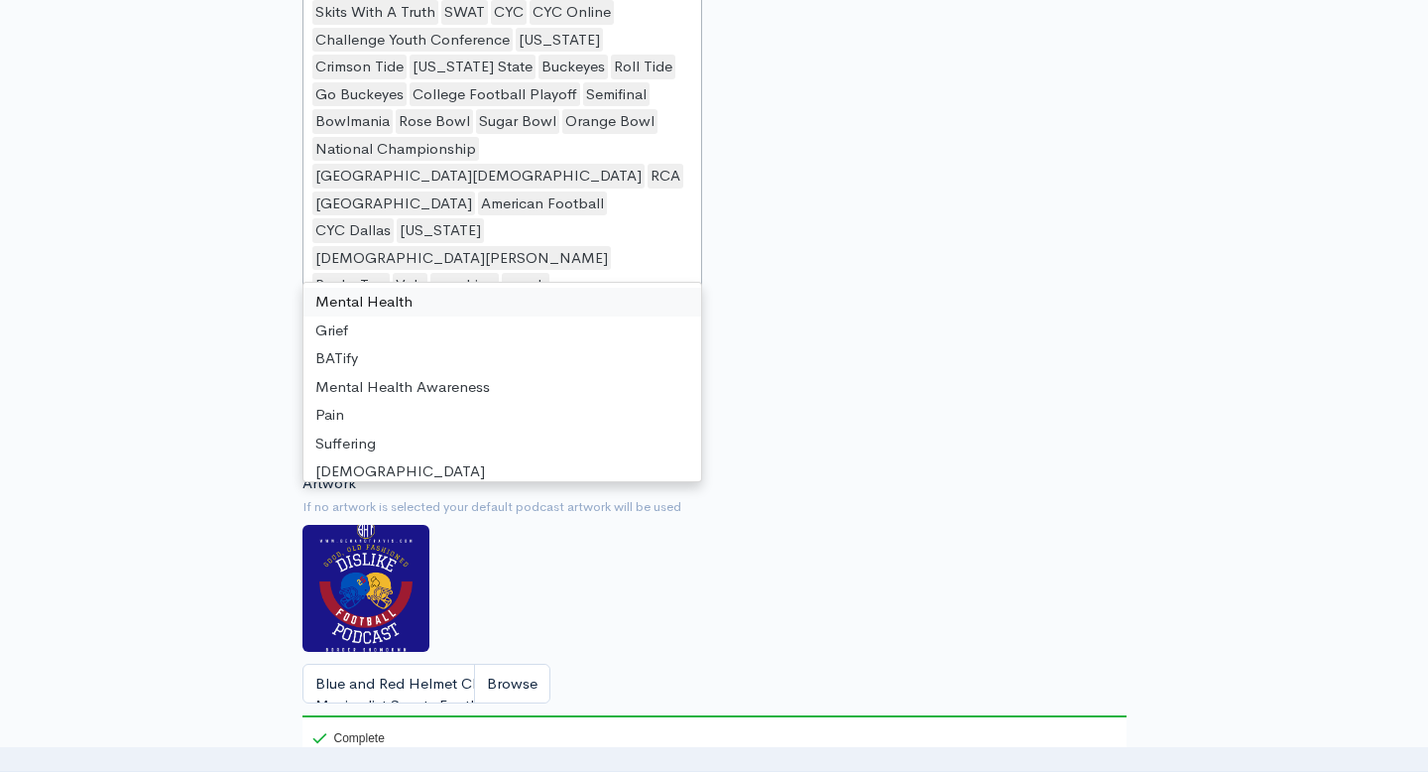
type input "T"
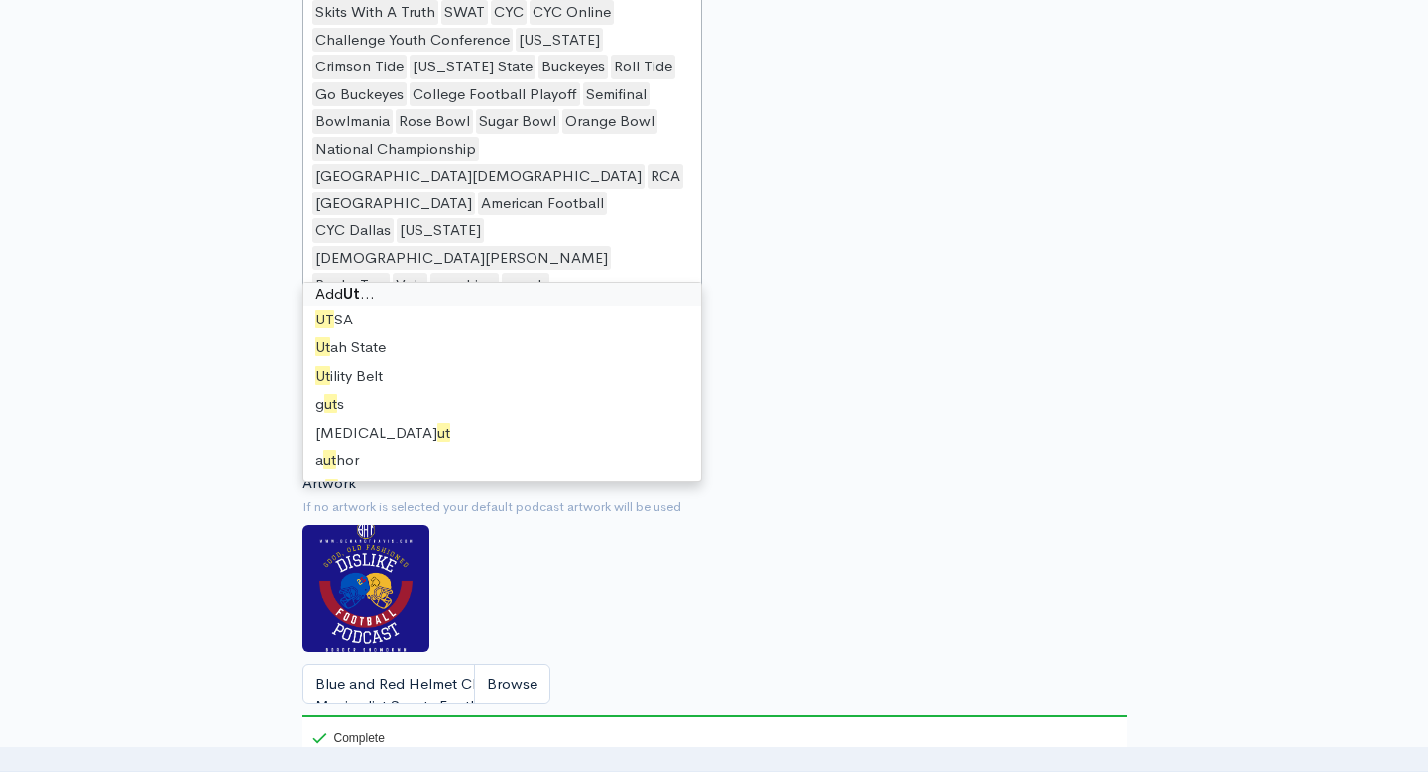
scroll to position [0, 0]
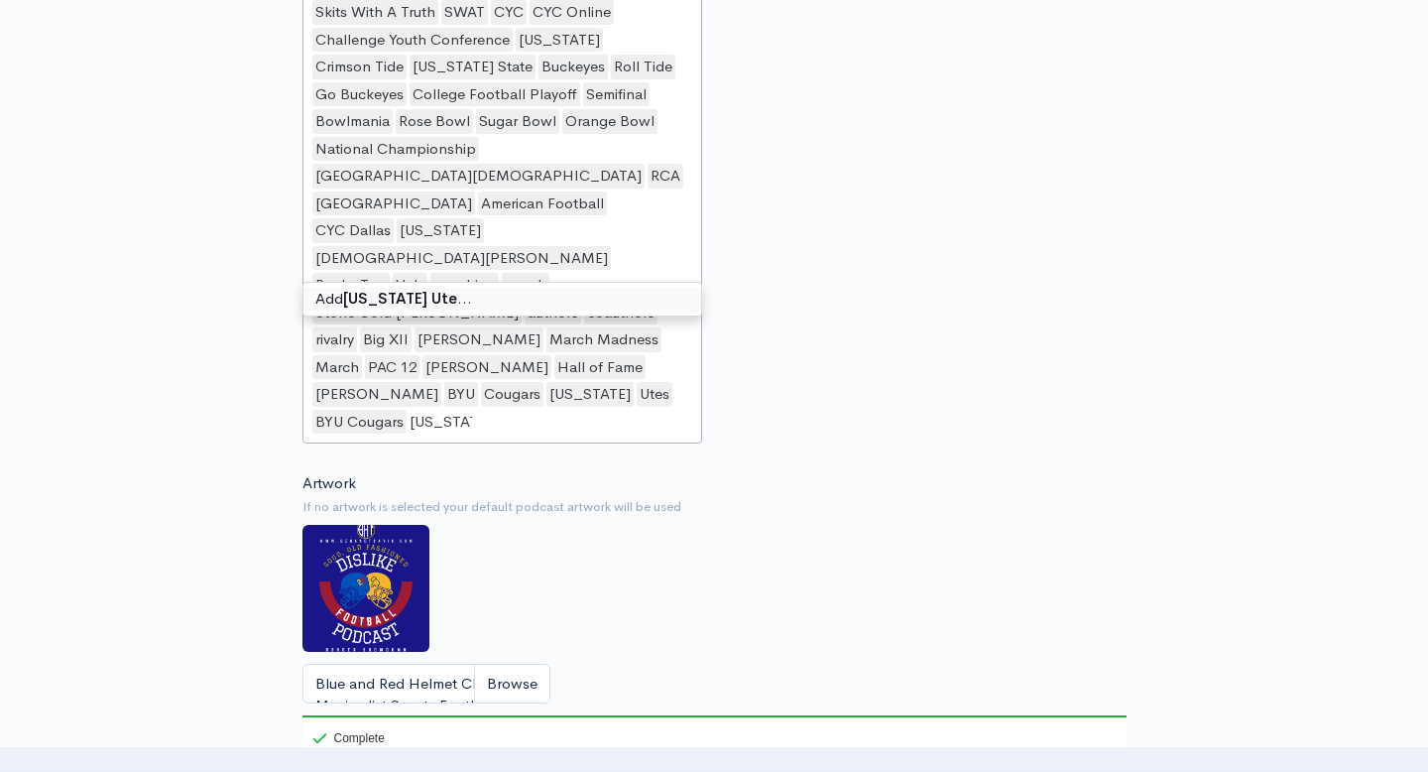
type input "[US_STATE] Utes"
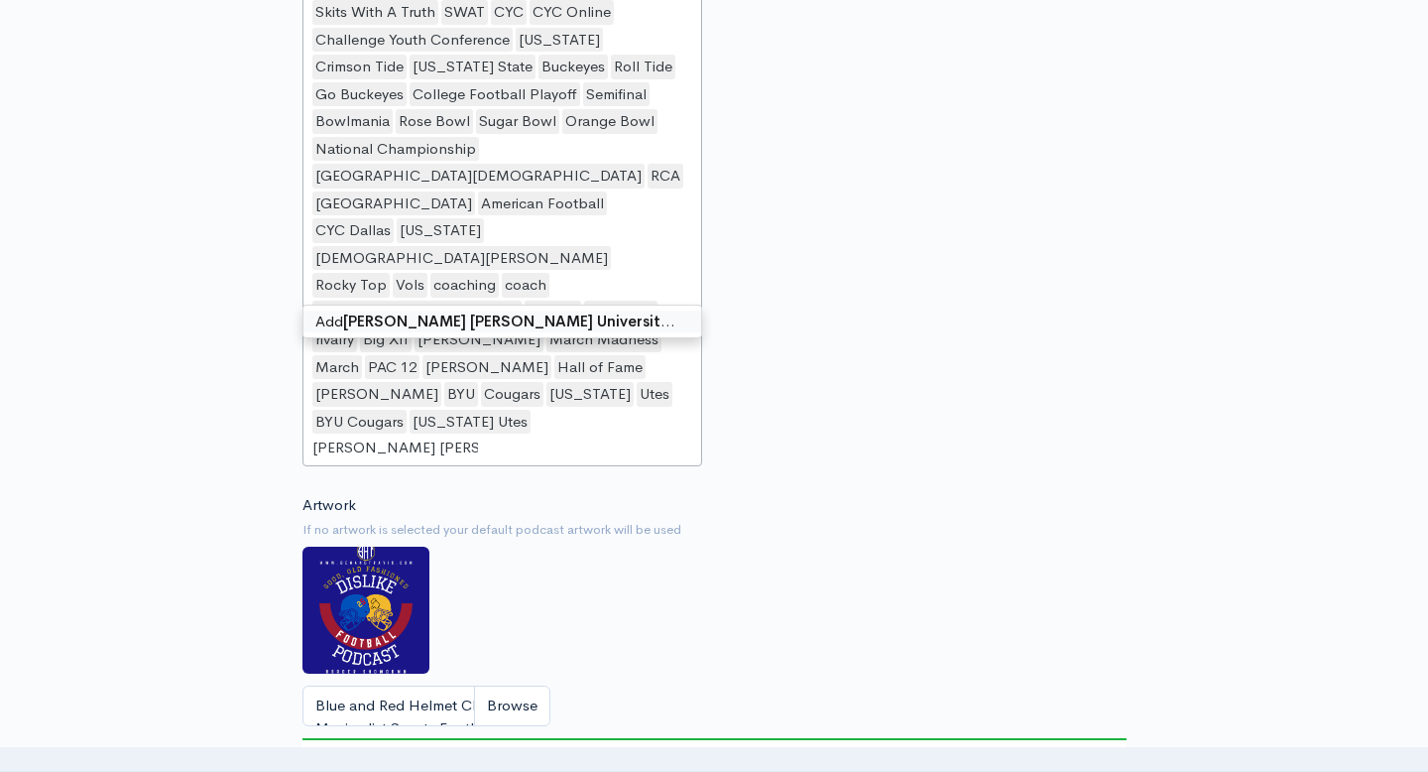
type input "[PERSON_NAME][GEOGRAPHIC_DATA][PERSON_NAME]"
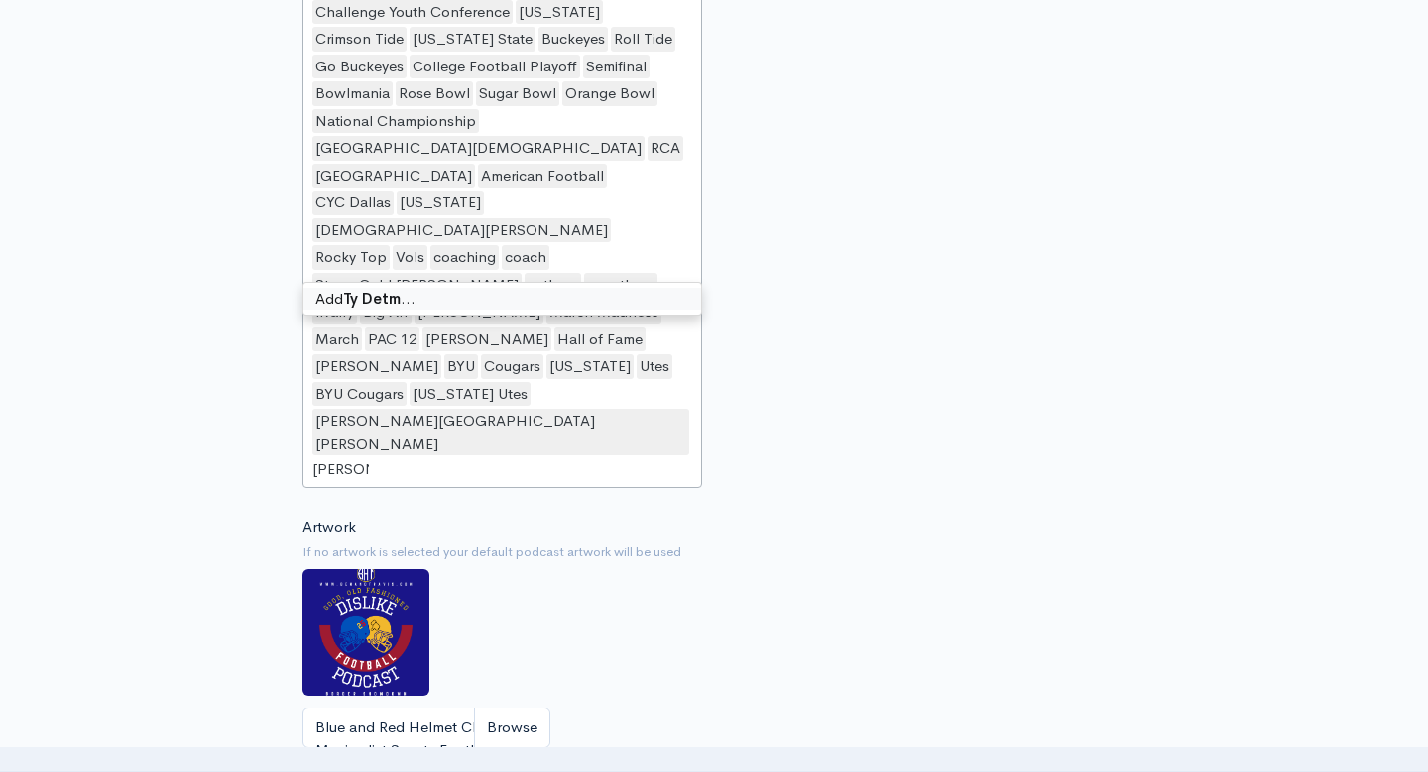
type input "[PERSON_NAME]"
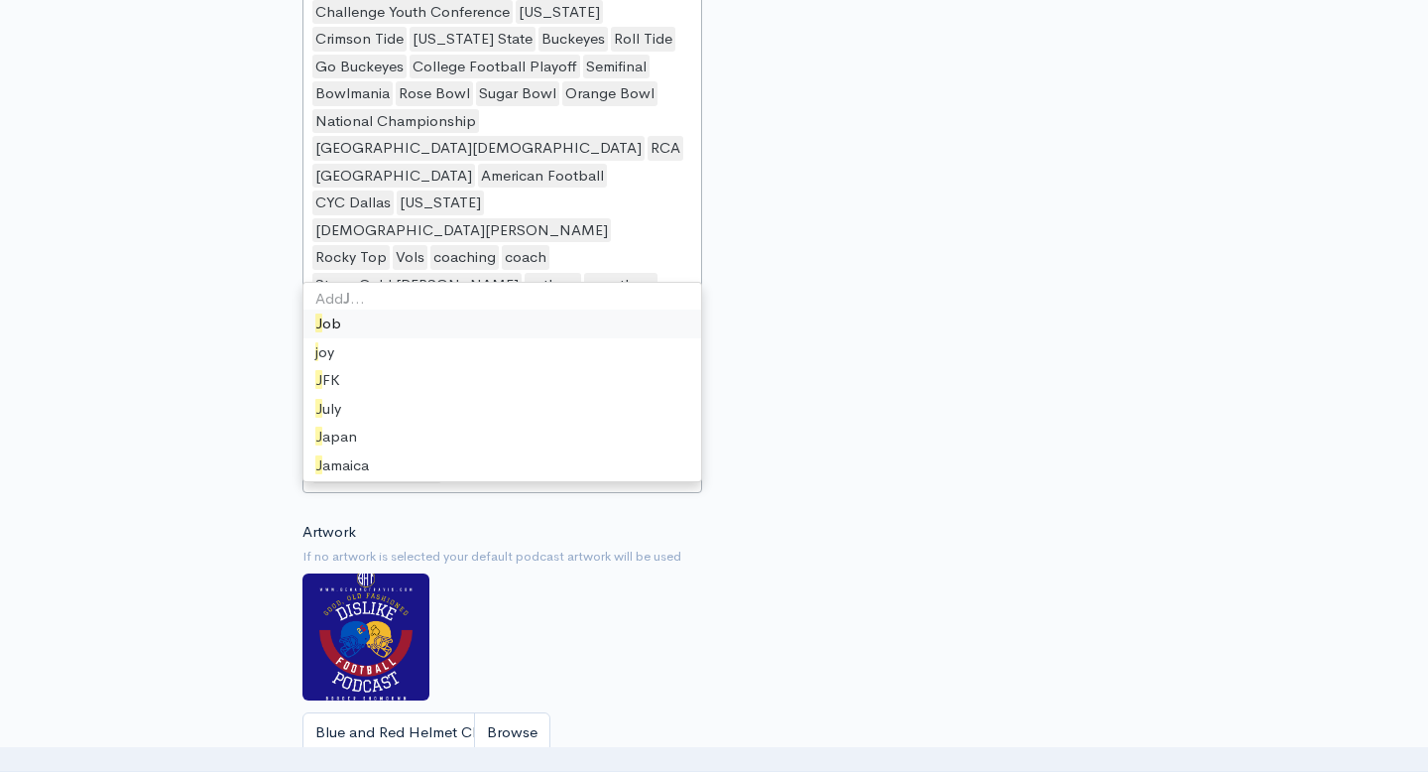
type input "[PERSON_NAME]"
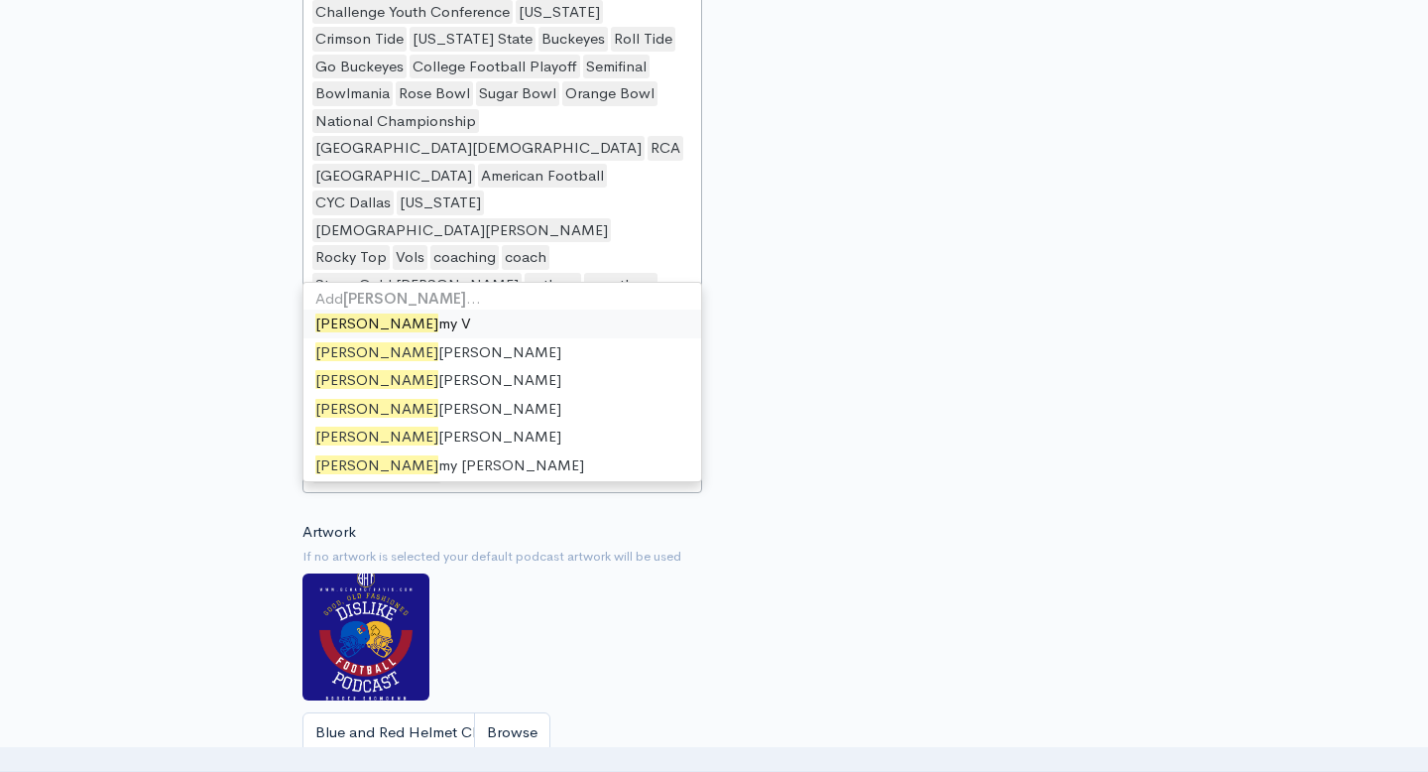
scroll to position [1, 0]
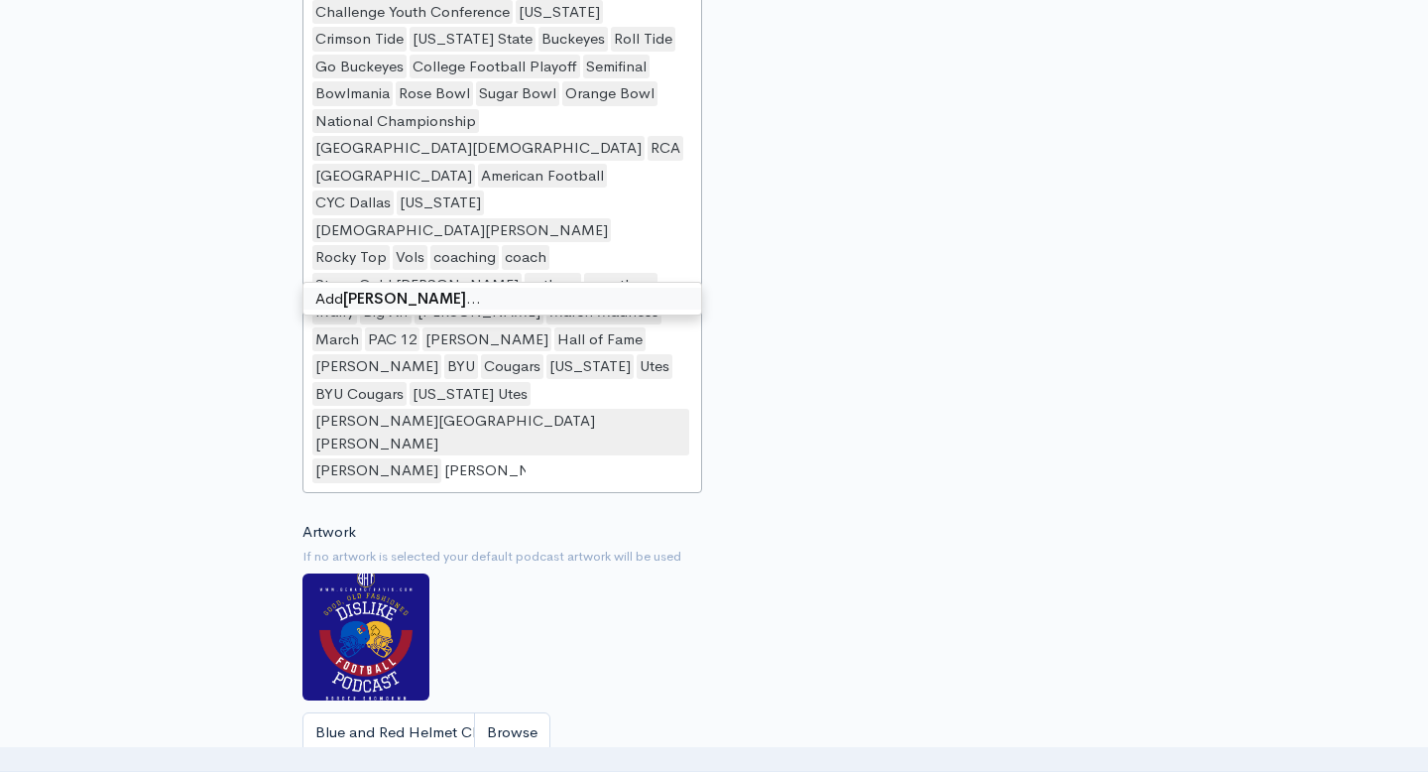
type input "[PERSON_NAME]"
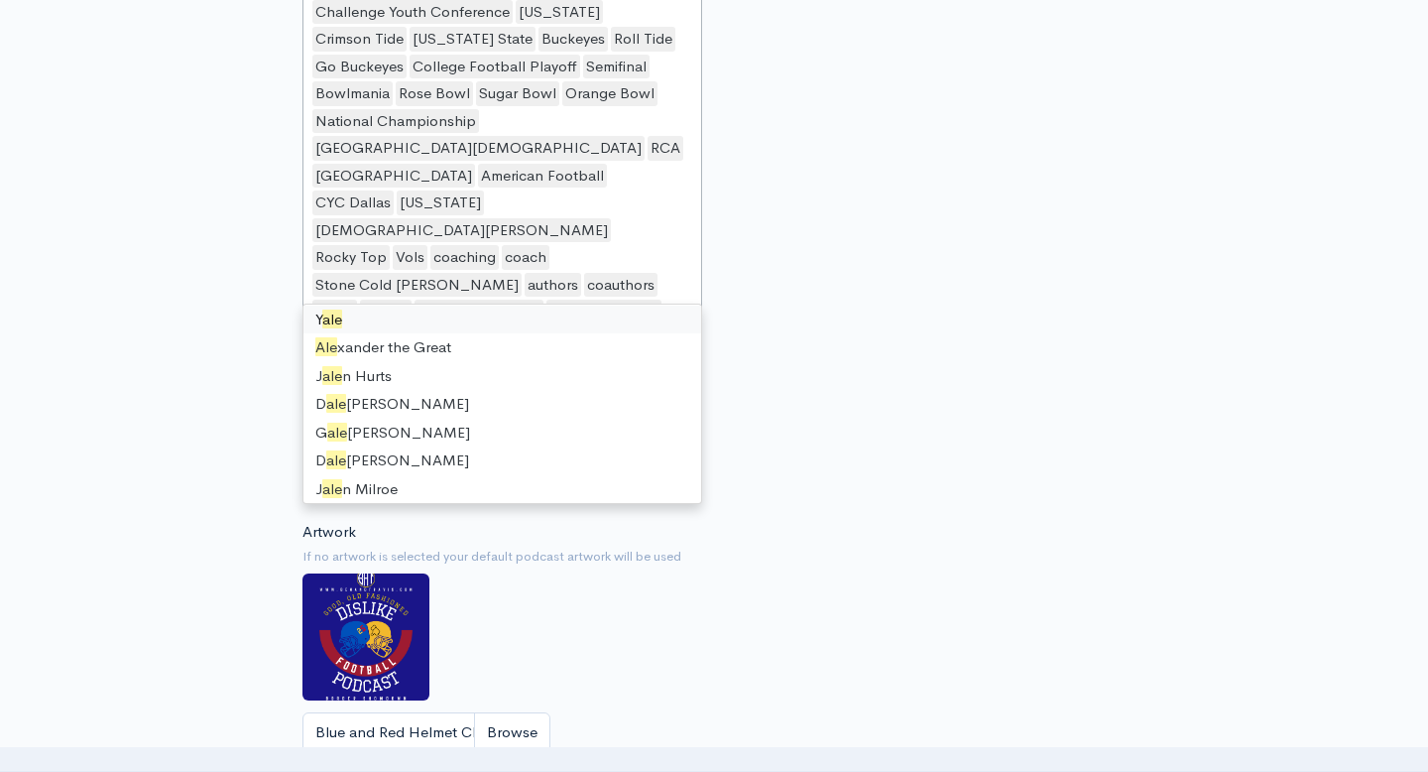
scroll to position [0, 0]
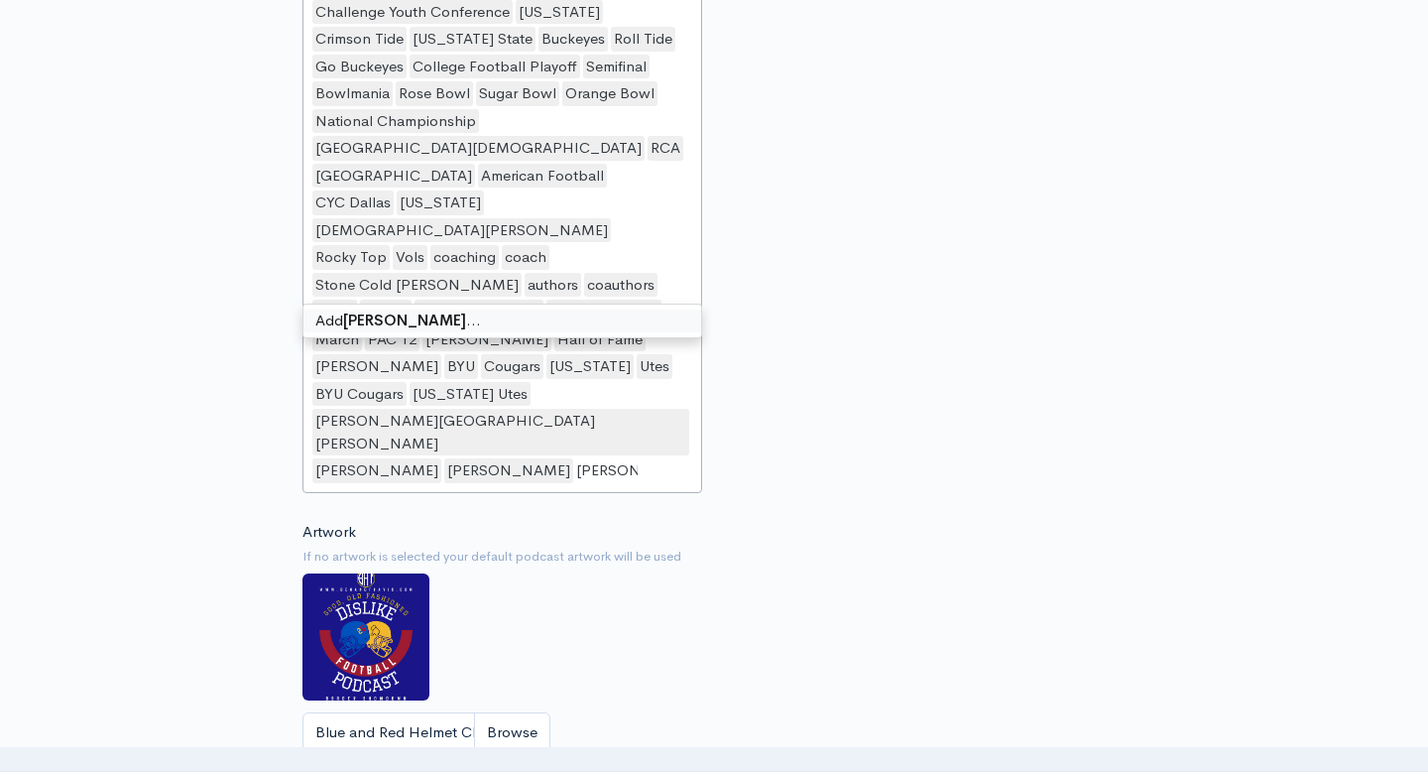
type input "[PERSON_NAME]"
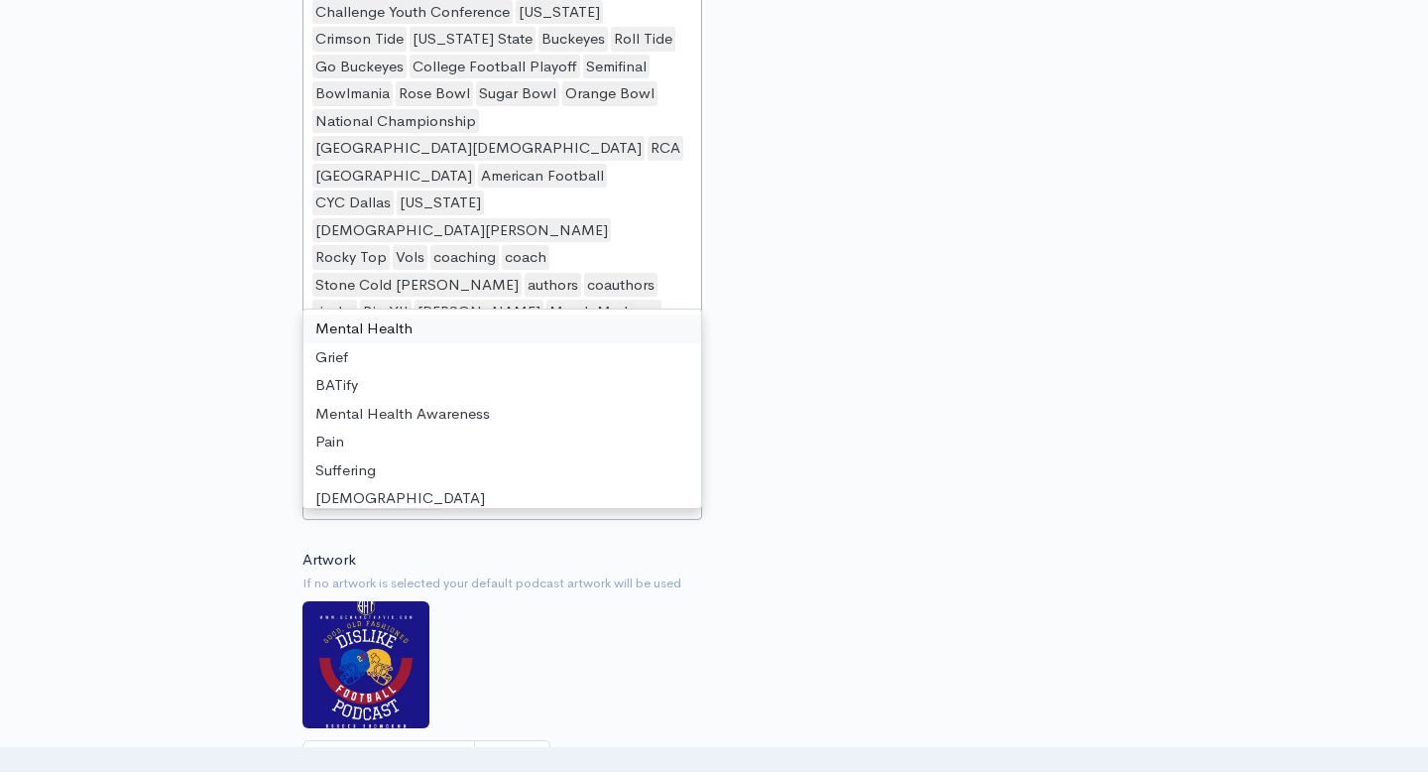
scroll to position [2392, 0]
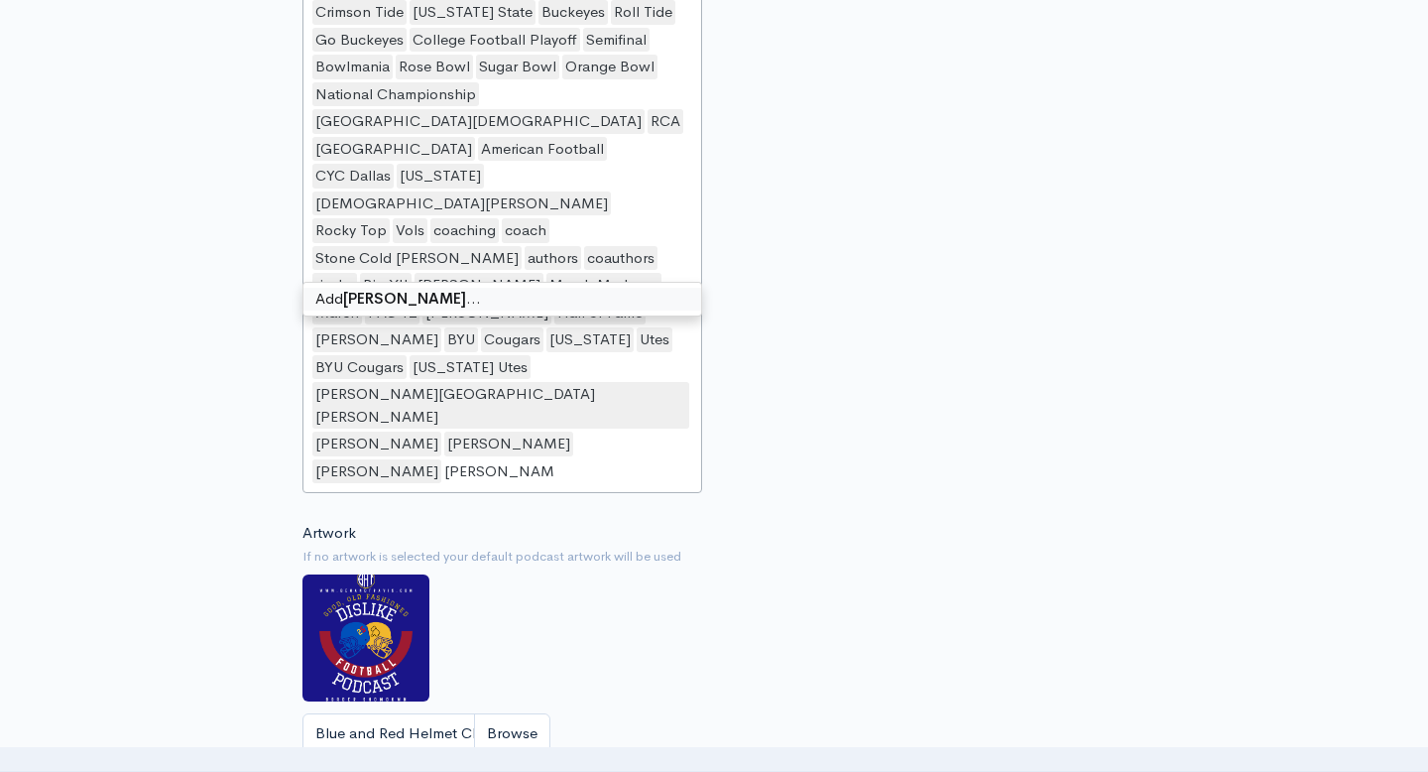
type input "[PERSON_NAME]"
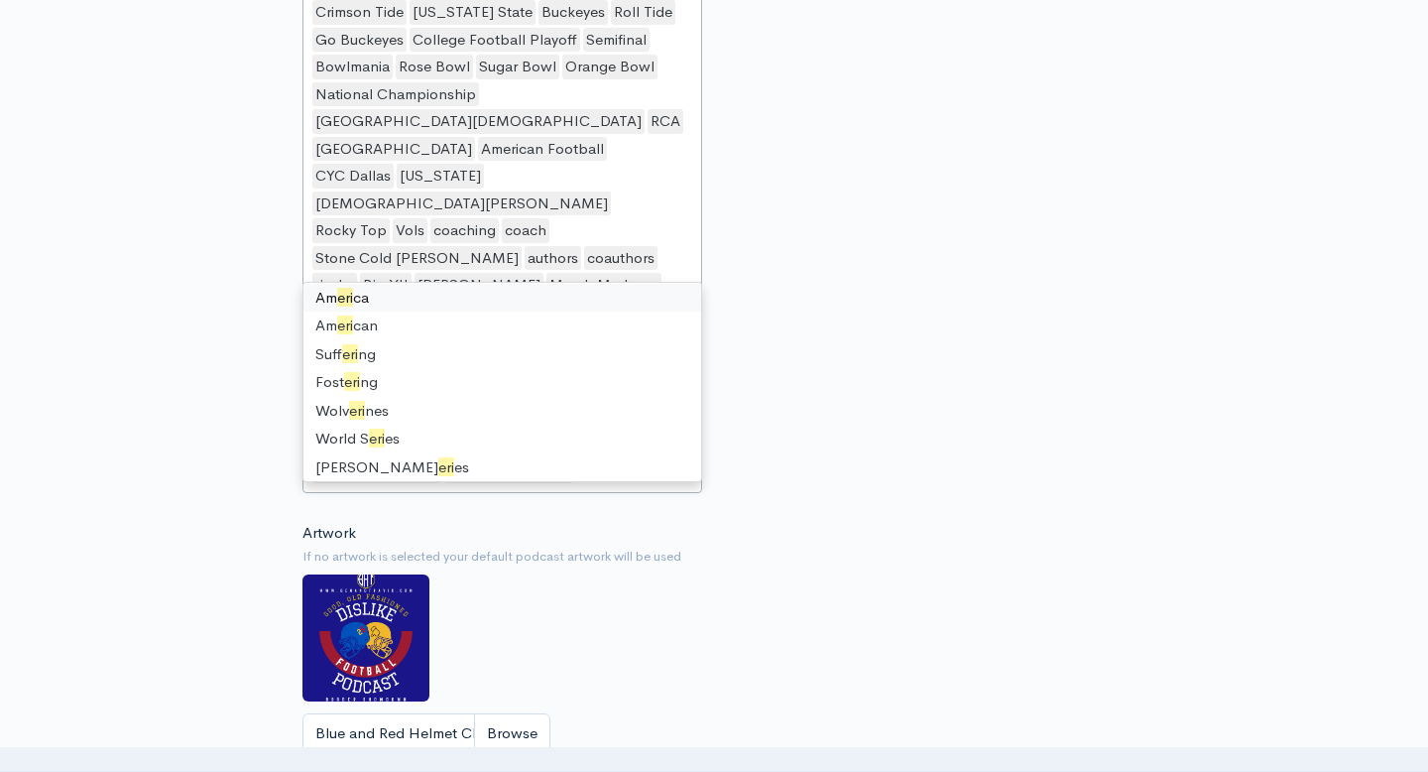
scroll to position [0, 0]
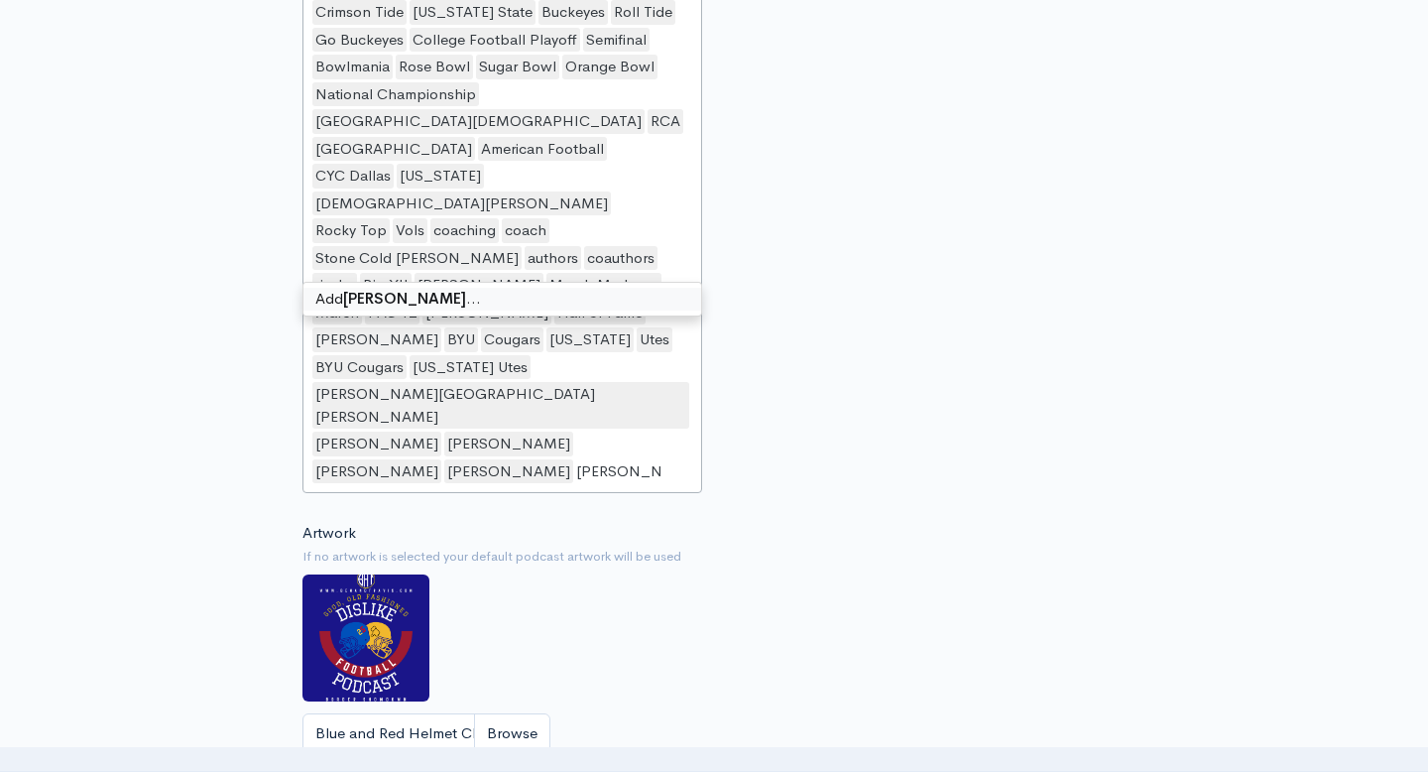
type input "[PERSON_NAME]"
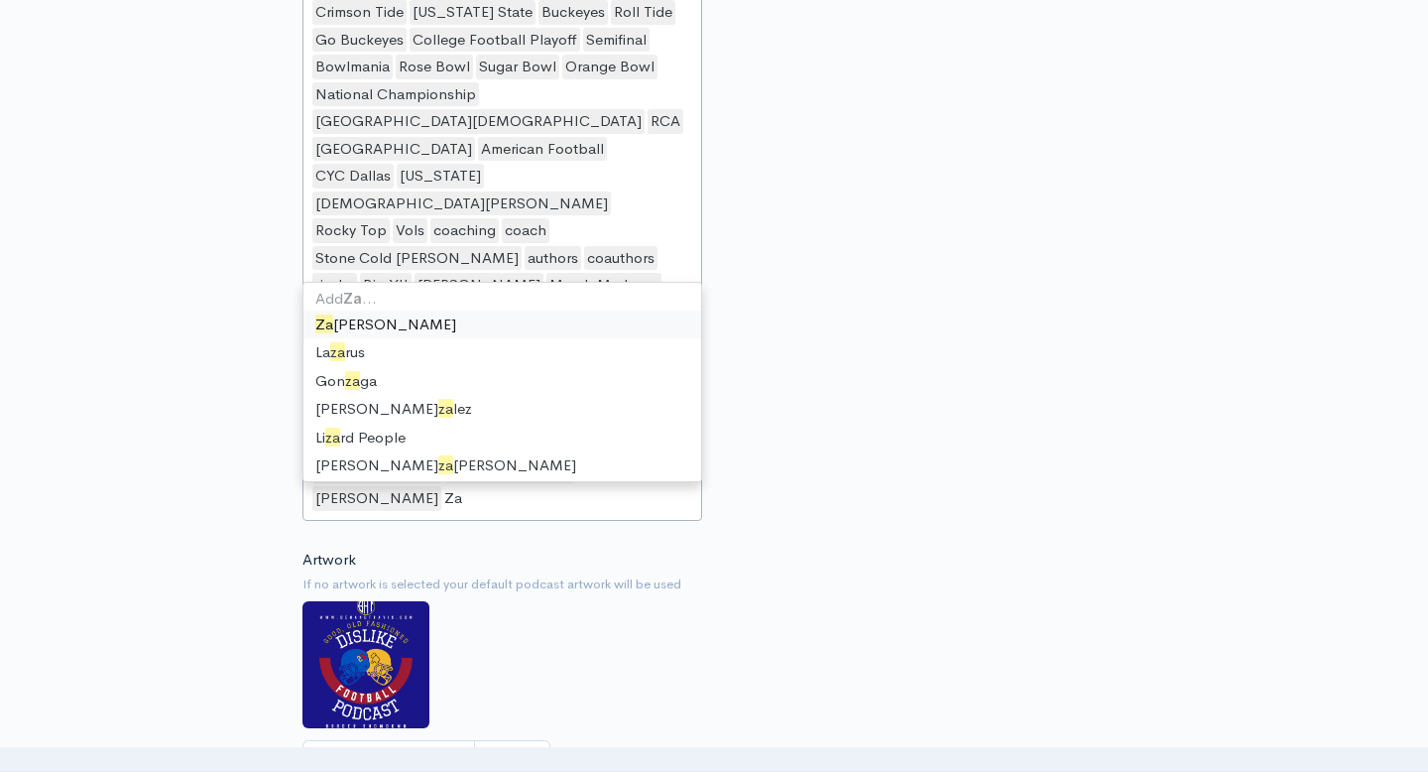
type input "Z"
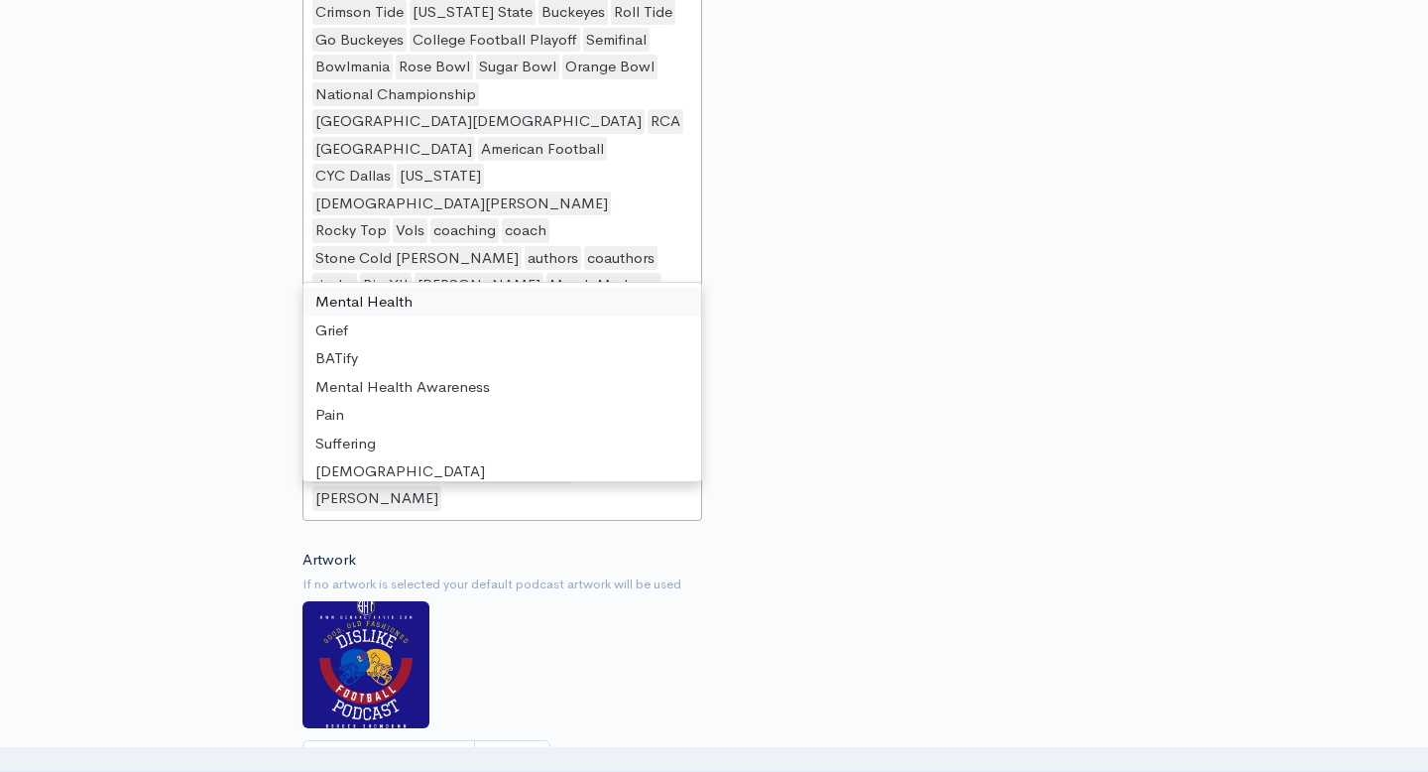
click at [877, 143] on div "Hosts/Guests [PERSON_NAME] [PERSON_NAME] [PERSON_NAME] [PERSON_NAME] [PERSON_NA…" at bounding box center [926, 136] width 424 height 783
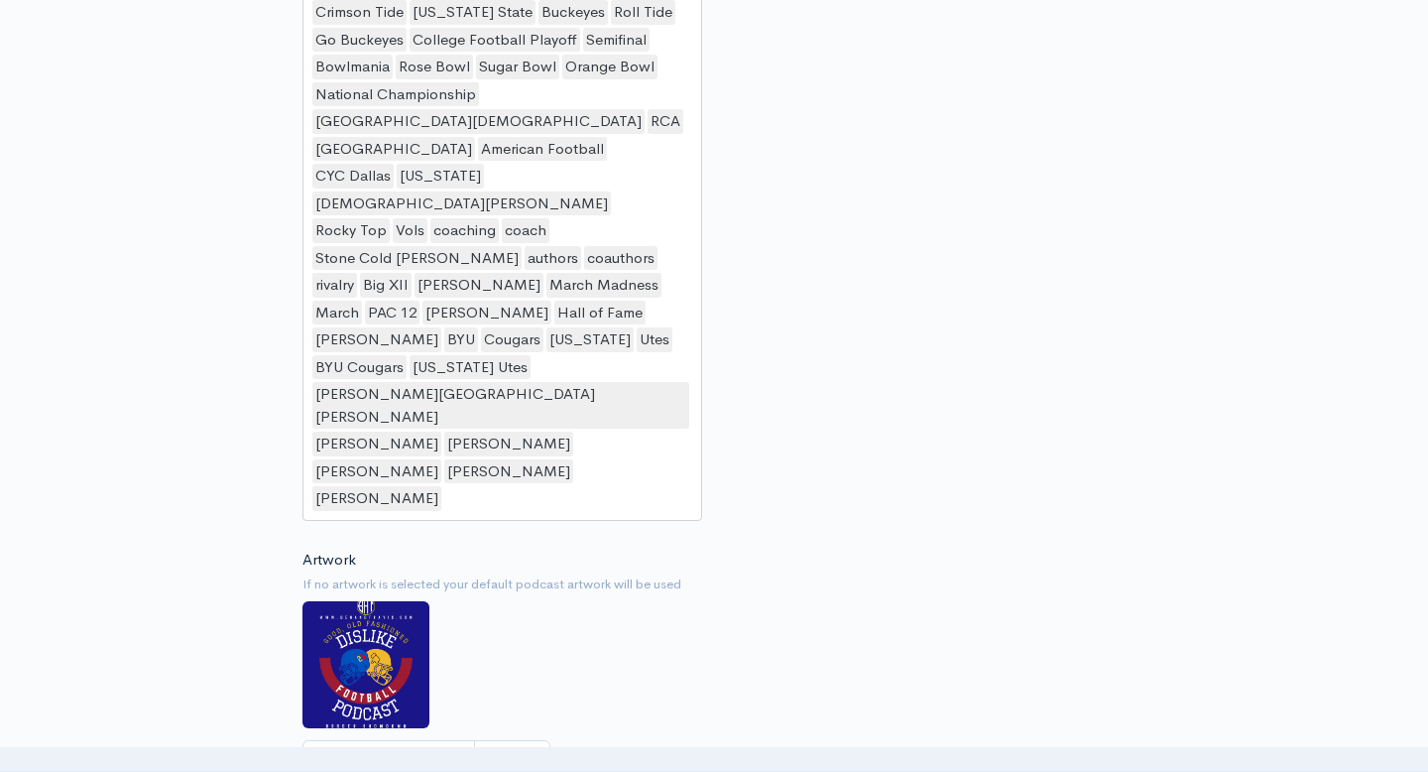
click at [643, 258] on div "Christian Helping Healing Humor Ben and Travis Unpopular Opinion Maywood Christ…" at bounding box center [502, 148] width 401 height 746
type input "New York Jets"
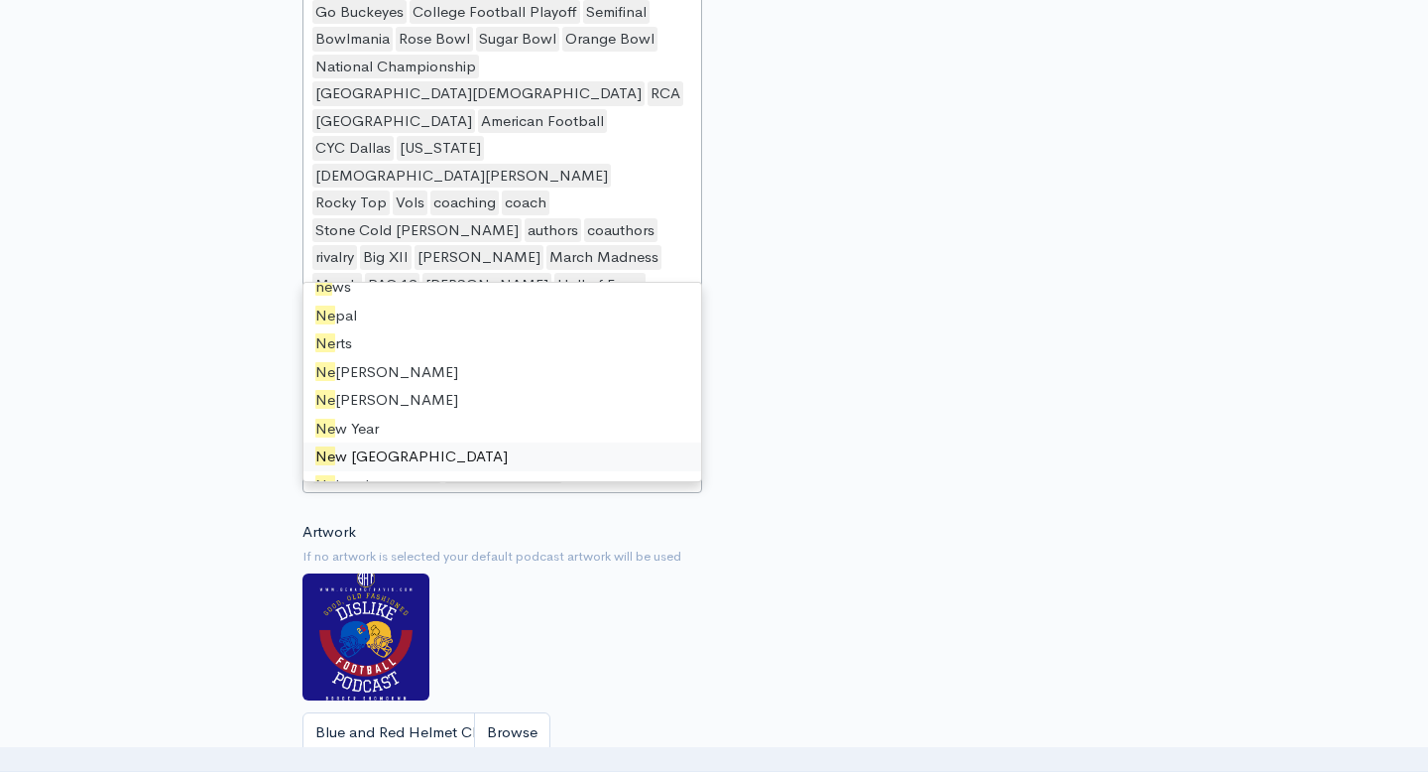
type input "N"
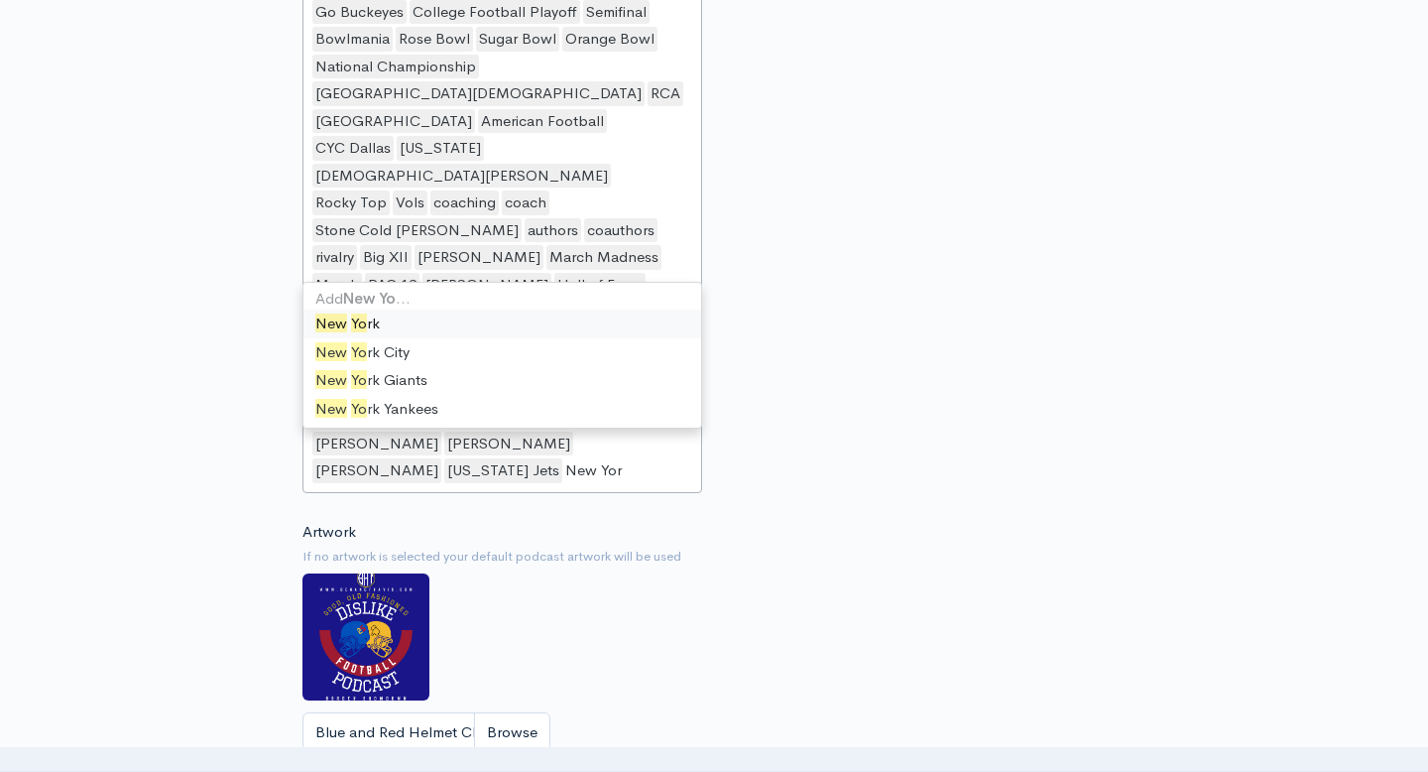
type input "[US_STATE]"
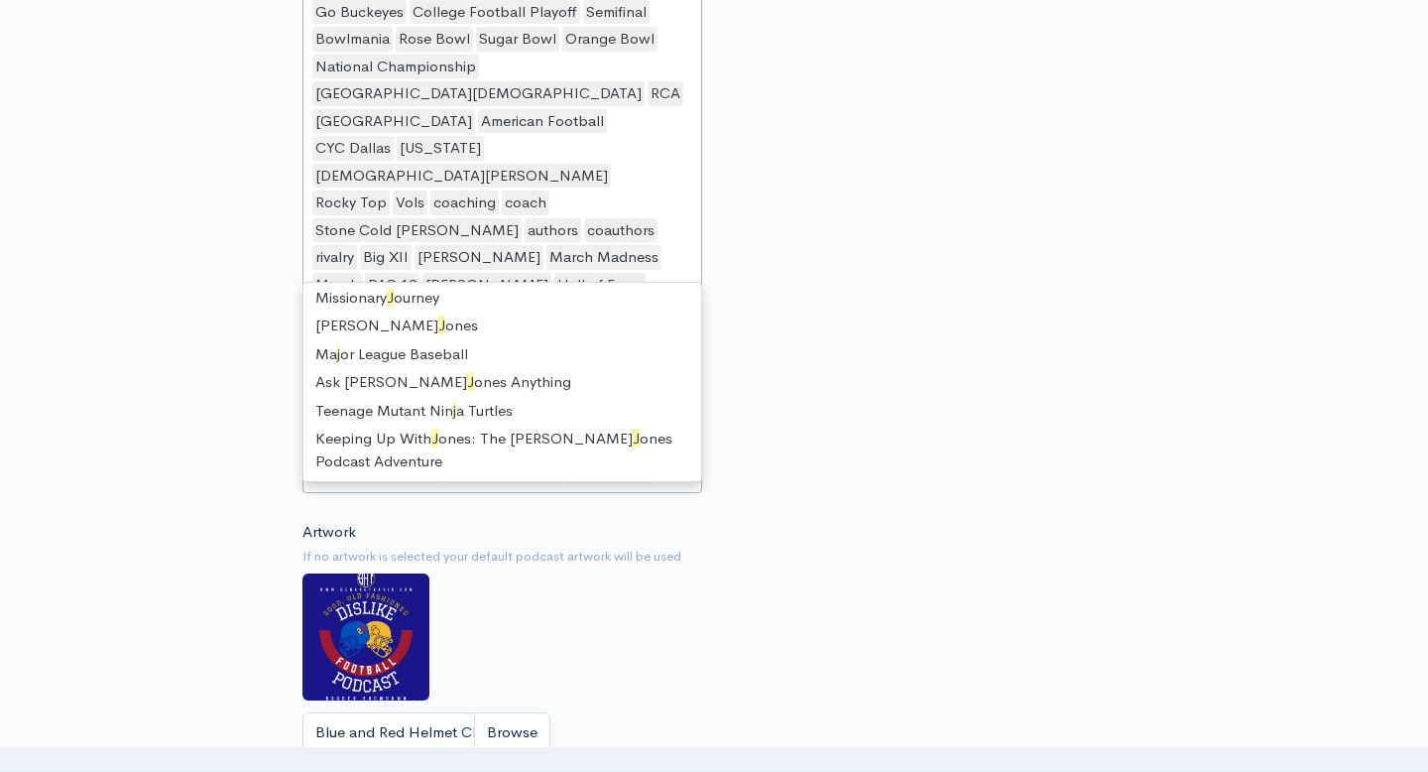
scroll to position [169, 0]
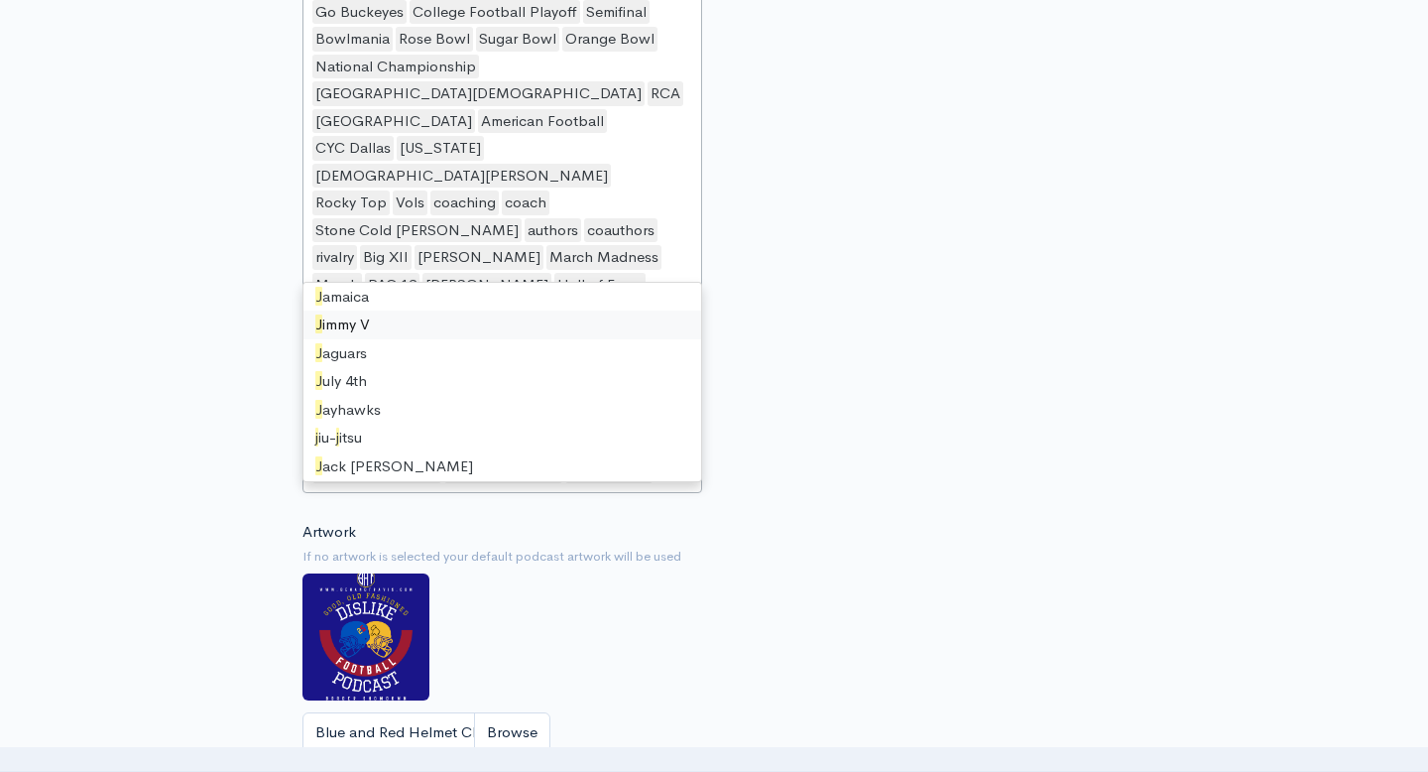
type input "Jets"
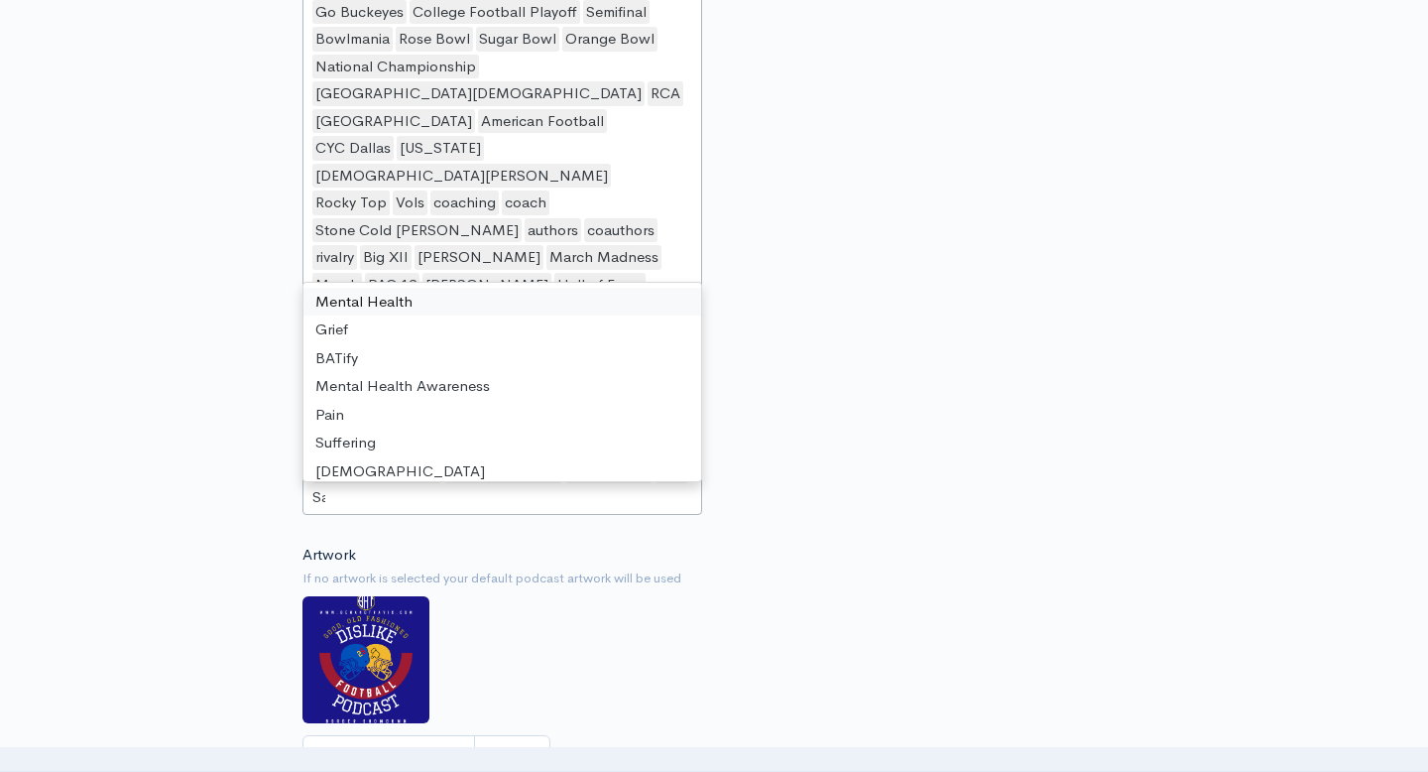
type input "San"
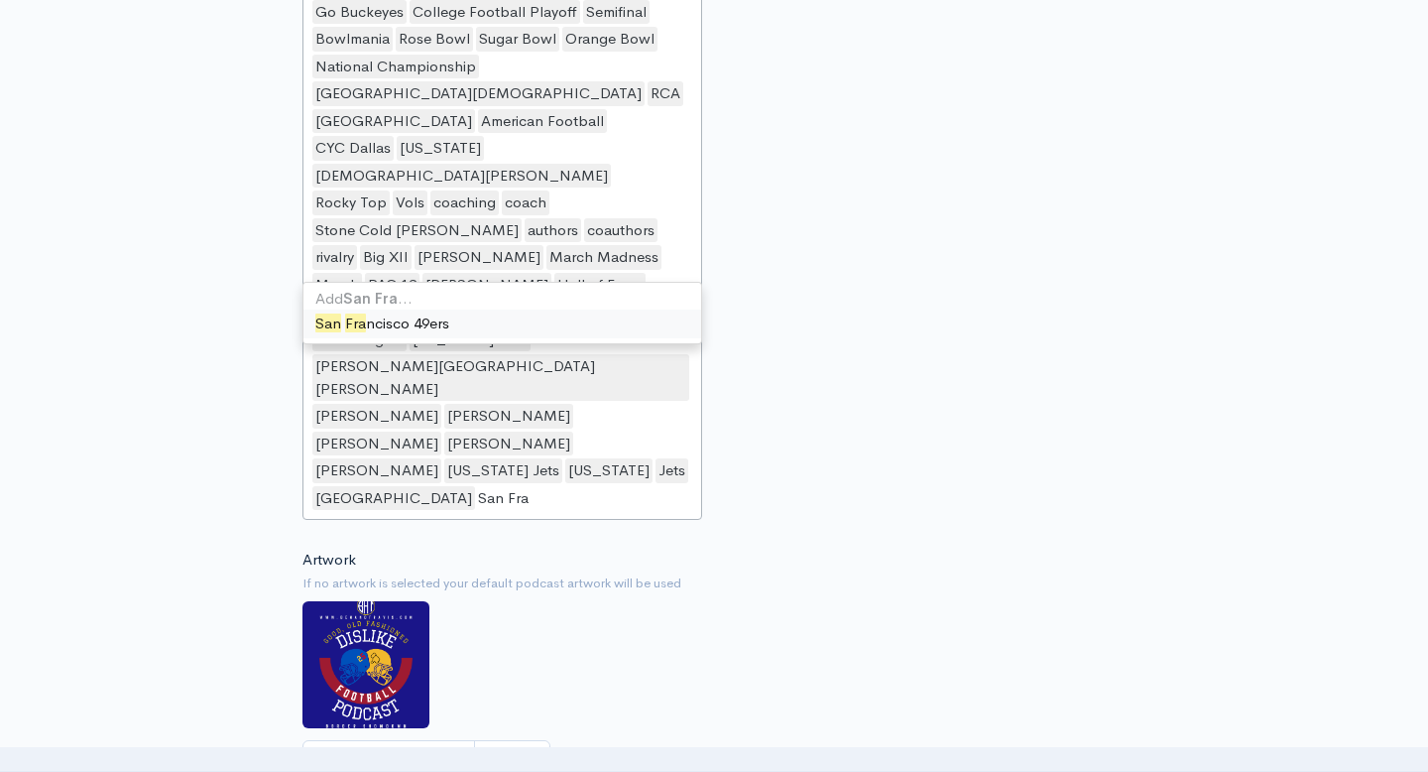
type input "San [PERSON_NAME]"
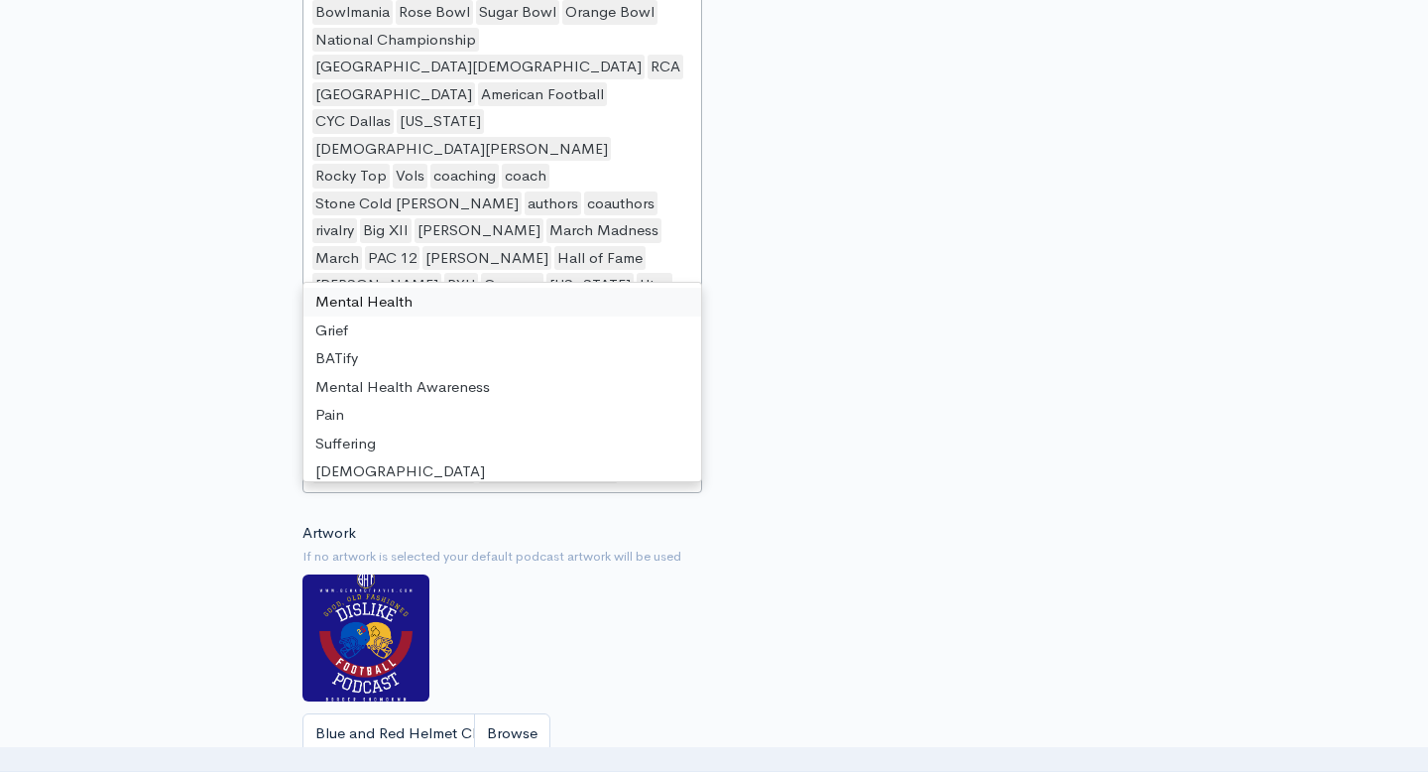
click at [853, 177] on div "Hosts/Guests Travis Creasy Travis Creasy Ben Hayes Will Myhan Michael Whitworth…" at bounding box center [926, 95] width 424 height 809
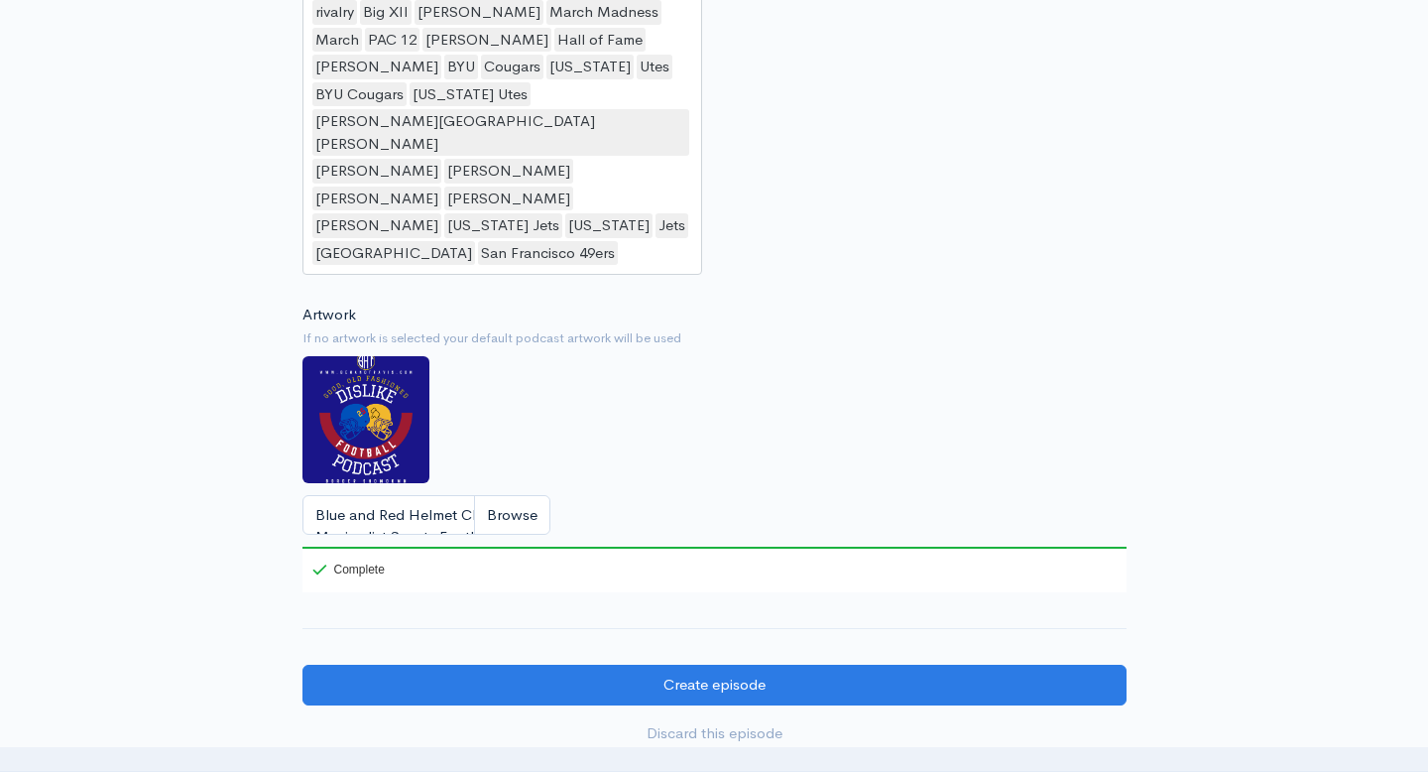
scroll to position [2715, 0]
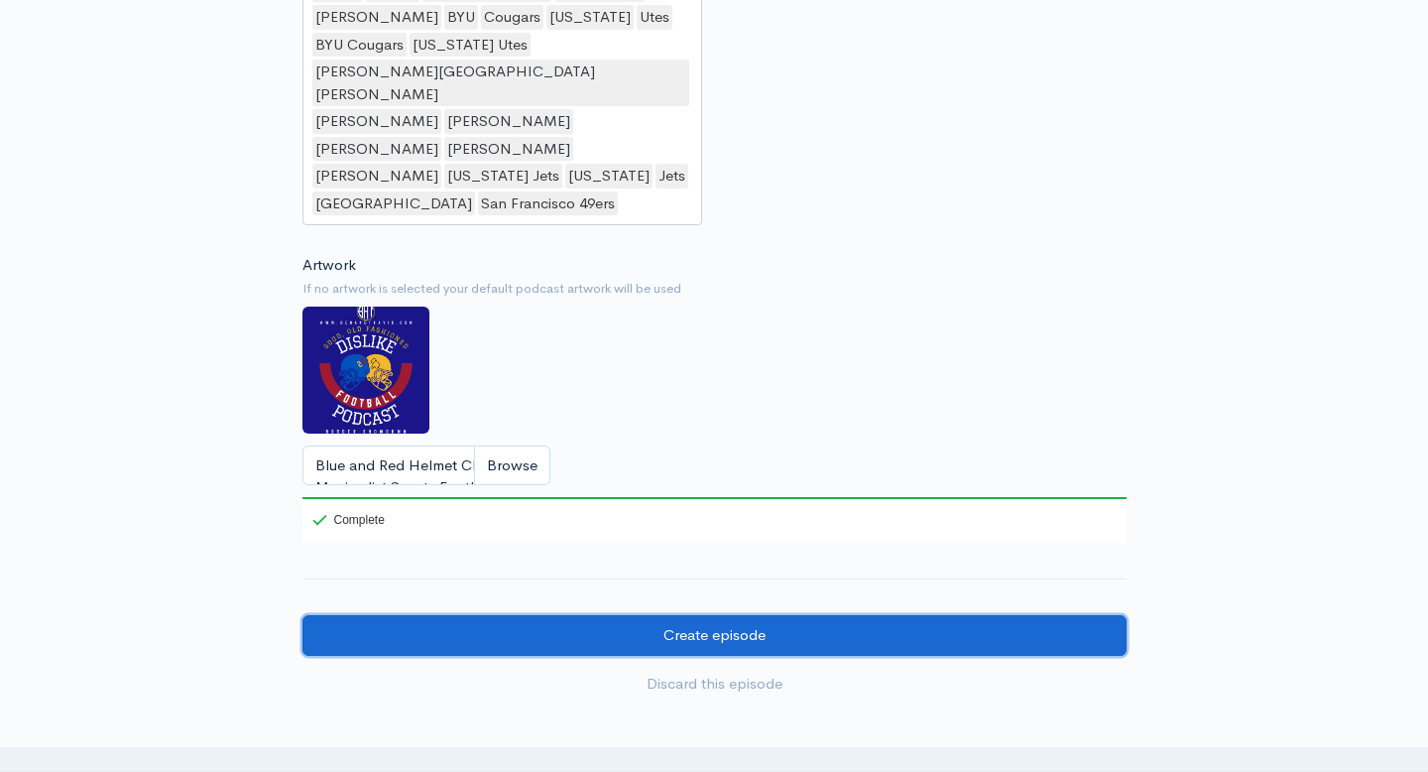
click at [765, 615] on input "Create episode" at bounding box center [714, 635] width 824 height 41
